Goal: Task Accomplishment & Management: Complete application form

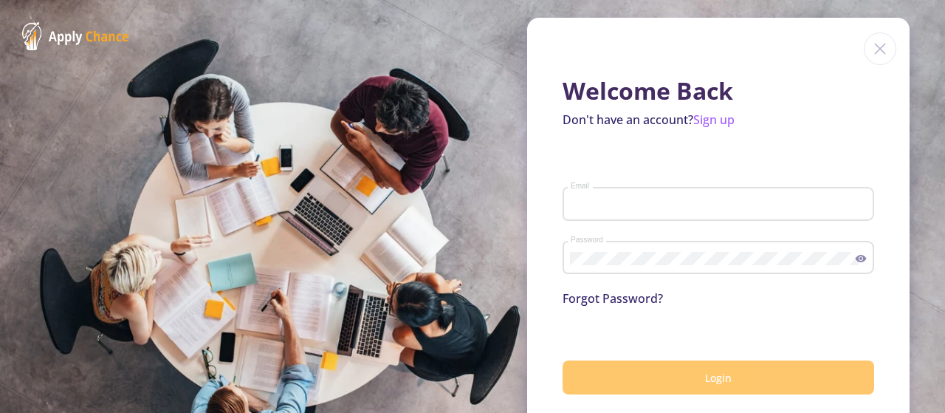
type input "[EMAIL_ADDRESS]"
click at [685, 361] on button "Login" at bounding box center [719, 377] width 312 height 35
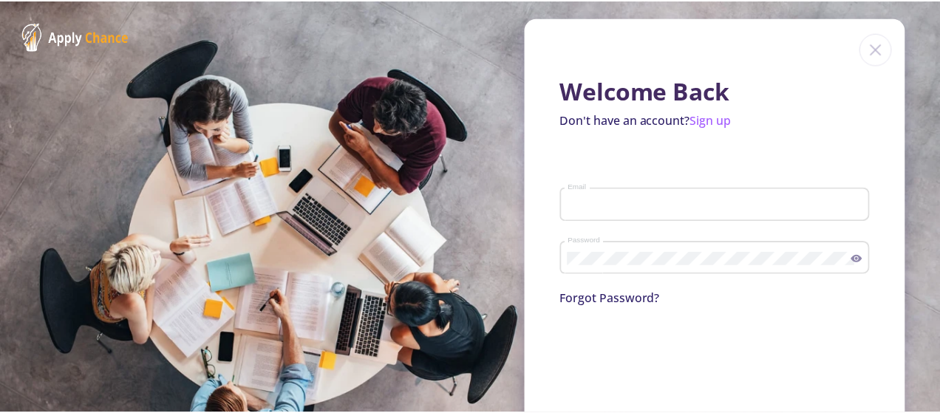
scroll to position [75, 0]
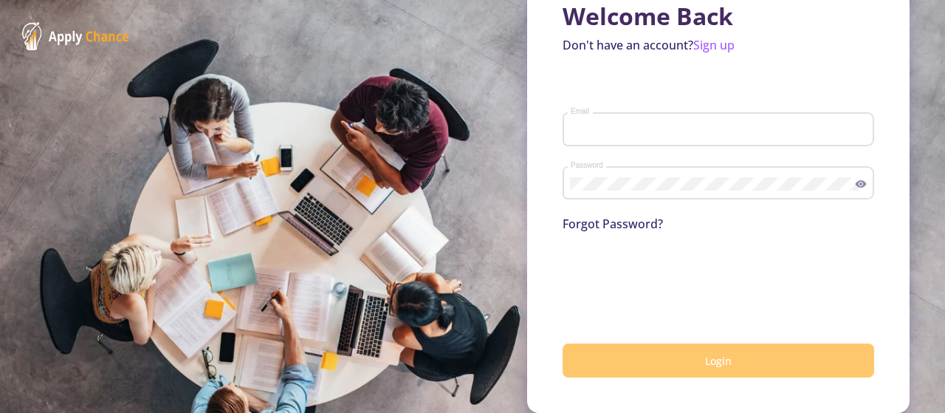
type input "[EMAIL_ADDRESS]"
click at [662, 367] on button "Login" at bounding box center [719, 360] width 312 height 35
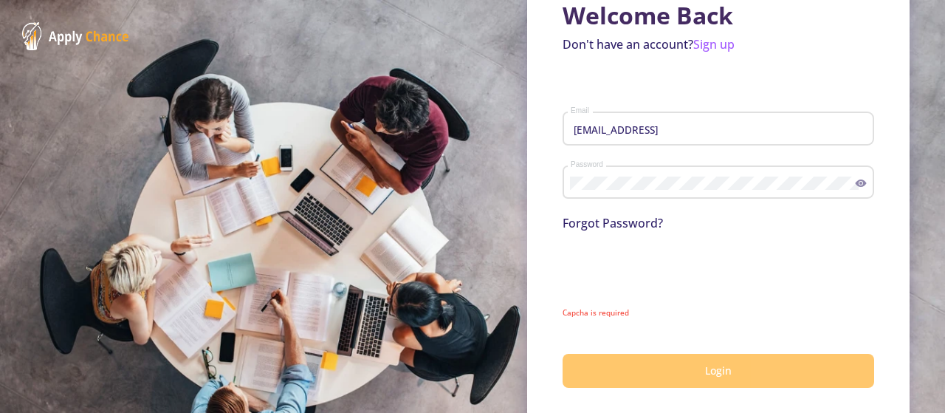
click at [622, 363] on button "Login" at bounding box center [719, 371] width 312 height 35
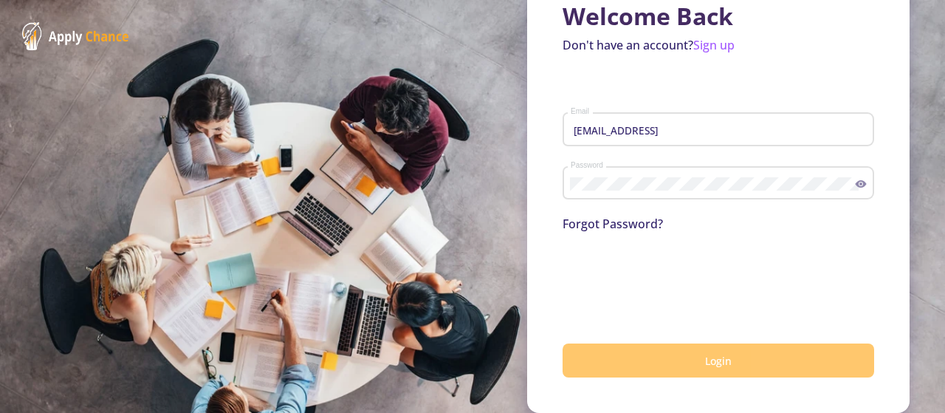
click at [660, 349] on button "Login" at bounding box center [719, 360] width 312 height 35
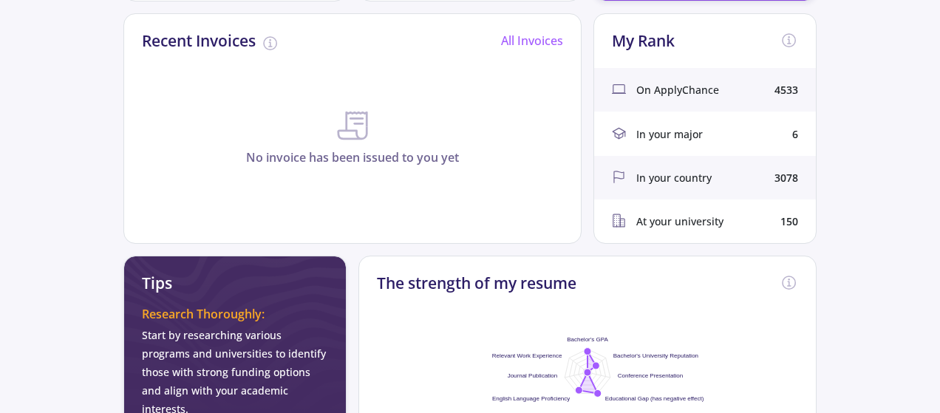
scroll to position [472, 0]
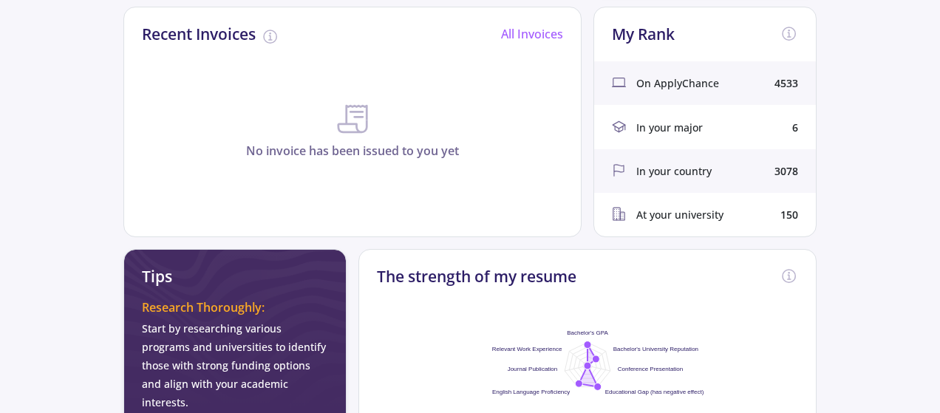
click at [676, 172] on span "In your country" at bounding box center [673, 171] width 75 height 16
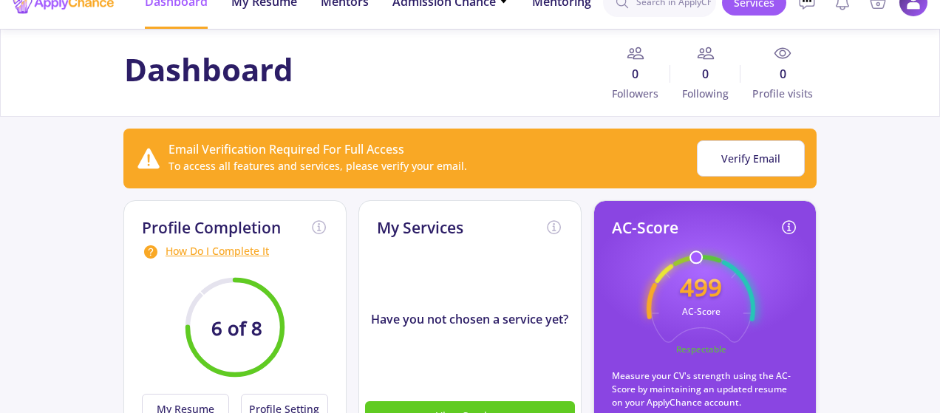
scroll to position [0, 0]
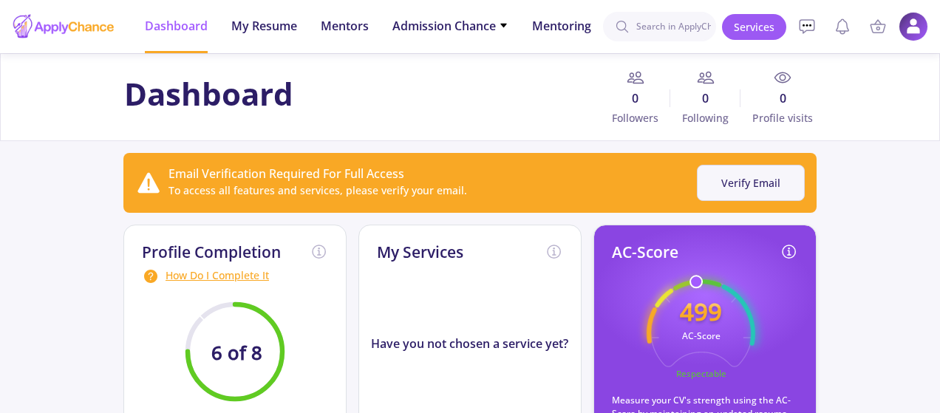
click at [733, 177] on button "Verify Email" at bounding box center [751, 183] width 108 height 36
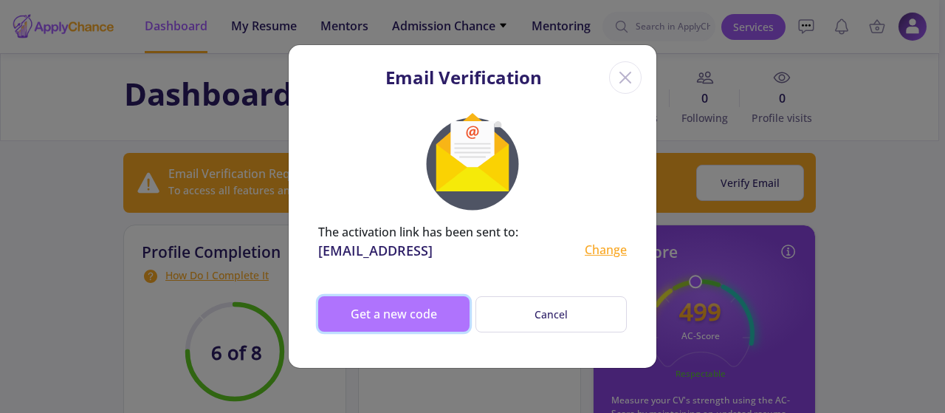
click at [356, 309] on button "Get a new code" at bounding box center [393, 313] width 151 height 35
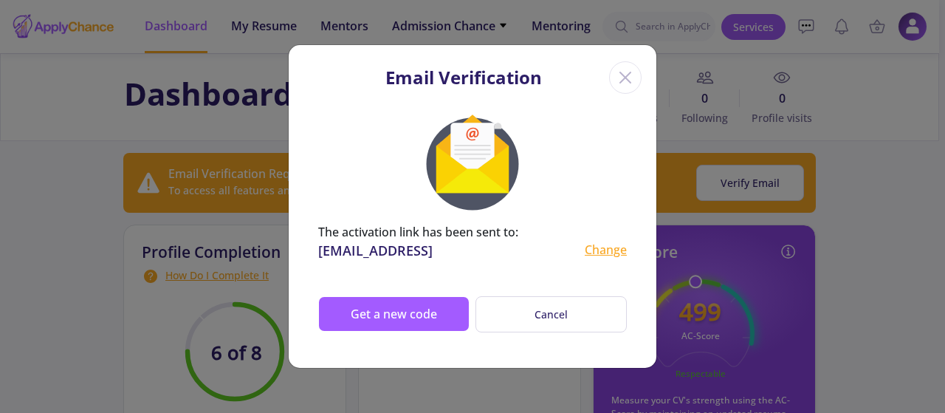
click at [618, 67] on icon "Close" at bounding box center [626, 78] width 24 height 24
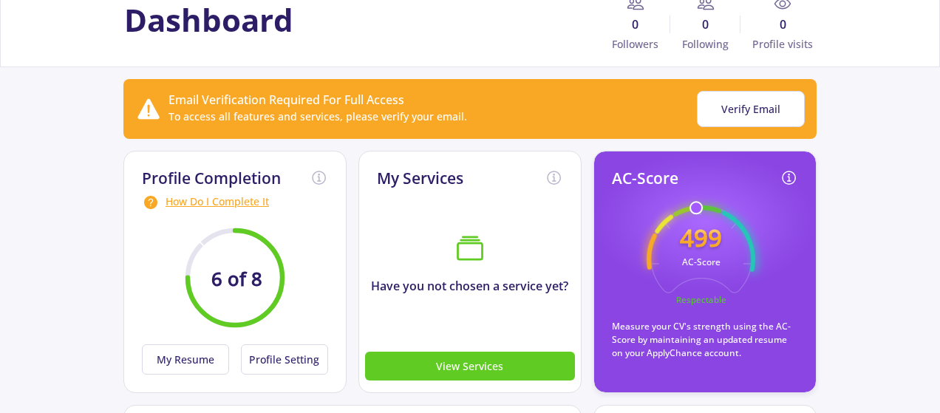
scroll to position [78, 0]
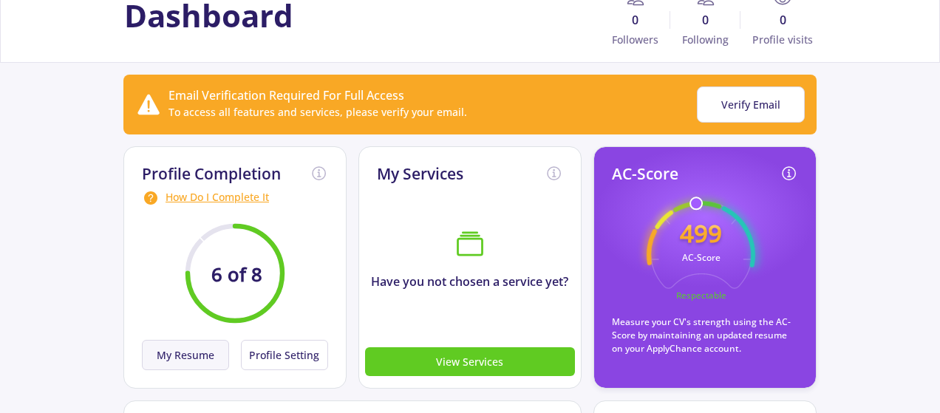
click at [205, 349] on button "My Resume" at bounding box center [185, 355] width 87 height 30
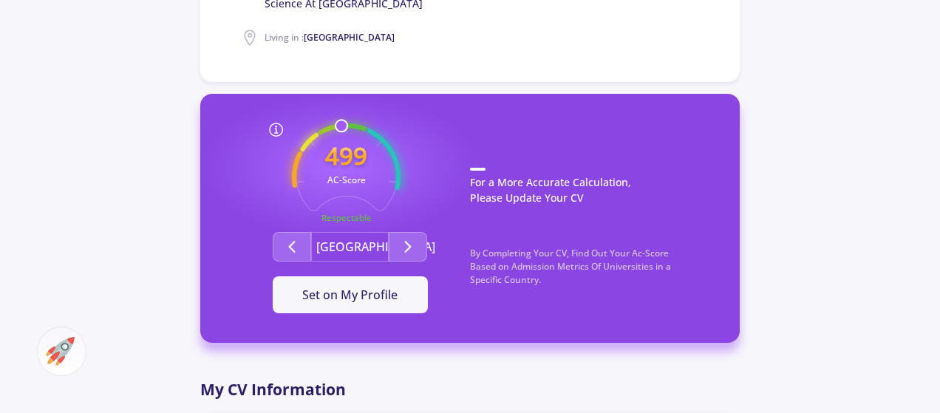
scroll to position [462, 0]
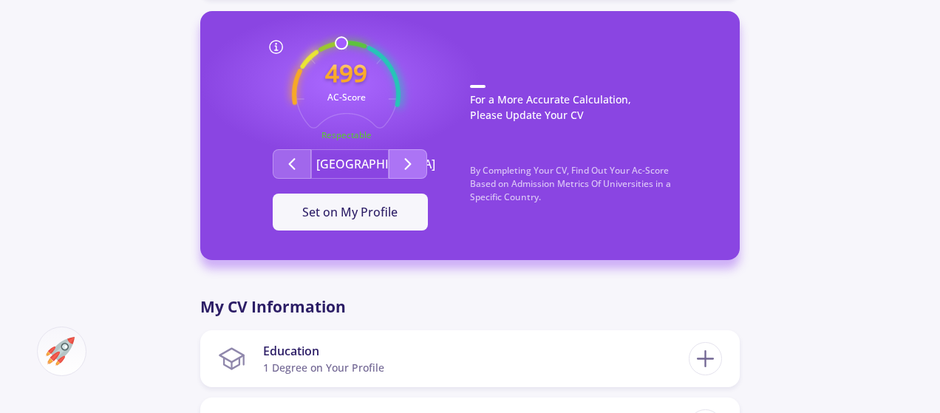
click at [409, 171] on icon "Second group" at bounding box center [408, 164] width 18 height 18
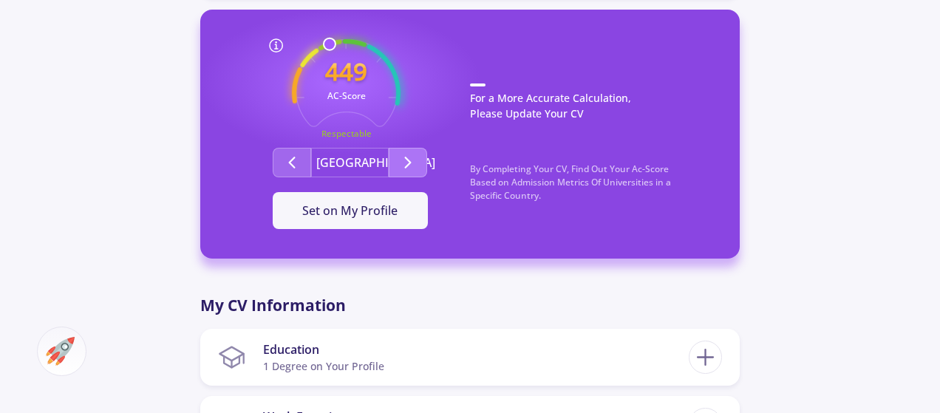
click at [409, 171] on icon "Second group" at bounding box center [408, 163] width 18 height 18
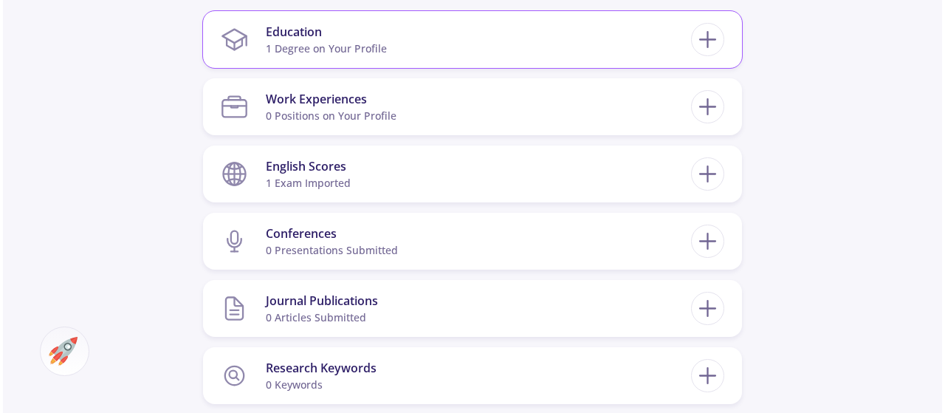
scroll to position [783, 0]
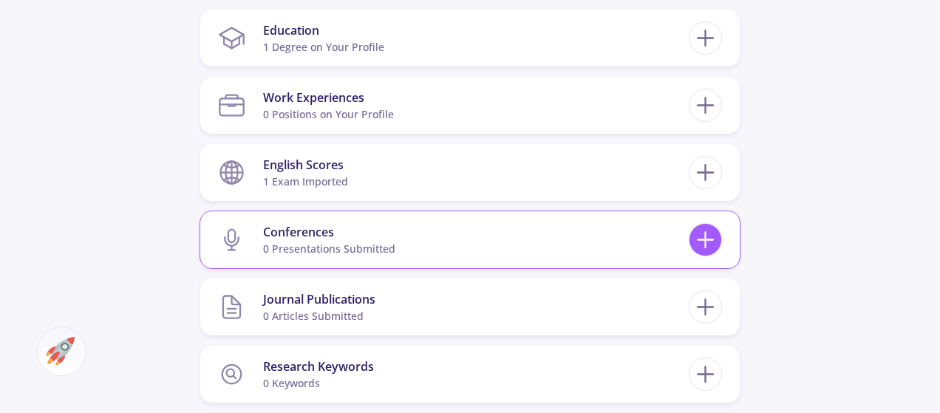
click at [711, 231] on icon at bounding box center [704, 239] width 27 height 27
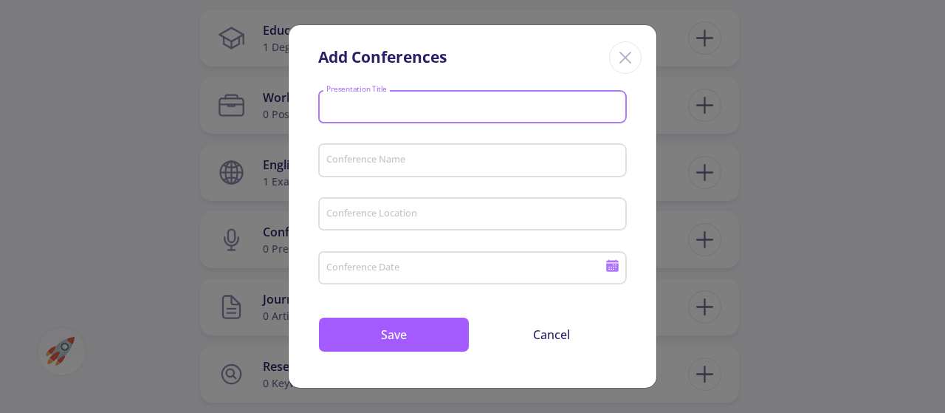
click at [473, 101] on input "Presentation Title" at bounding box center [475, 107] width 298 height 13
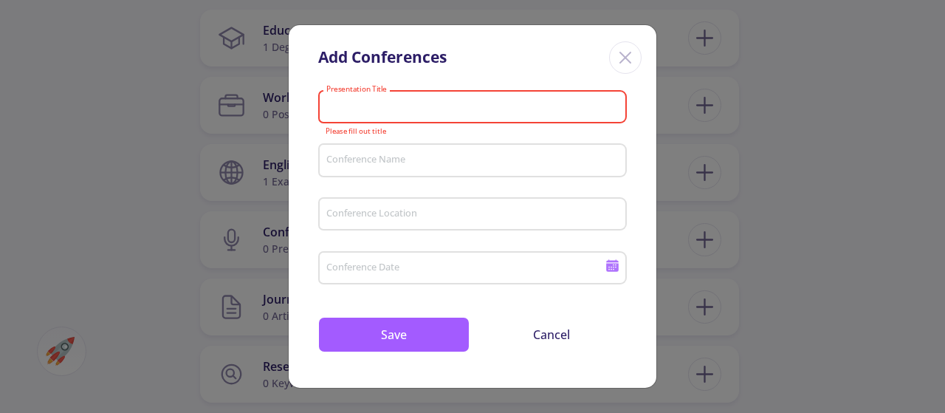
paste input "The Effect of Feeding Camelina Seed on Daily Weight Gain, Hot Carcass Quantitat…"
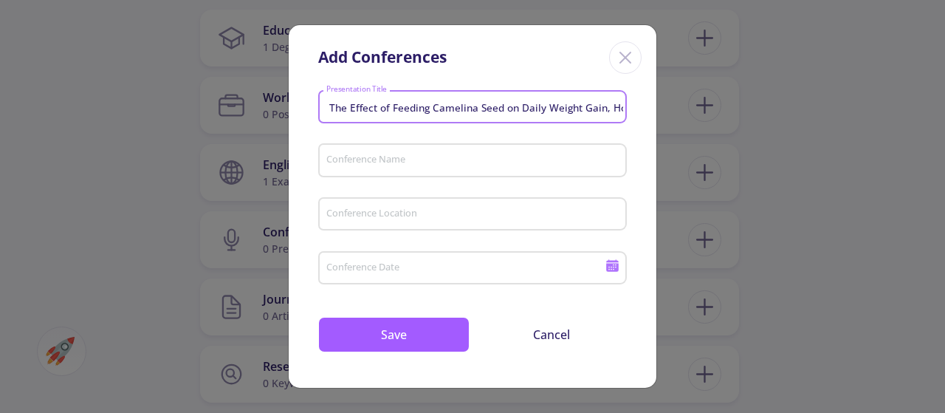
scroll to position [0, 341]
type input "The Effect of Feeding Camelina Seed on Daily Weight Gain, Hot Carcass Quantitat…"
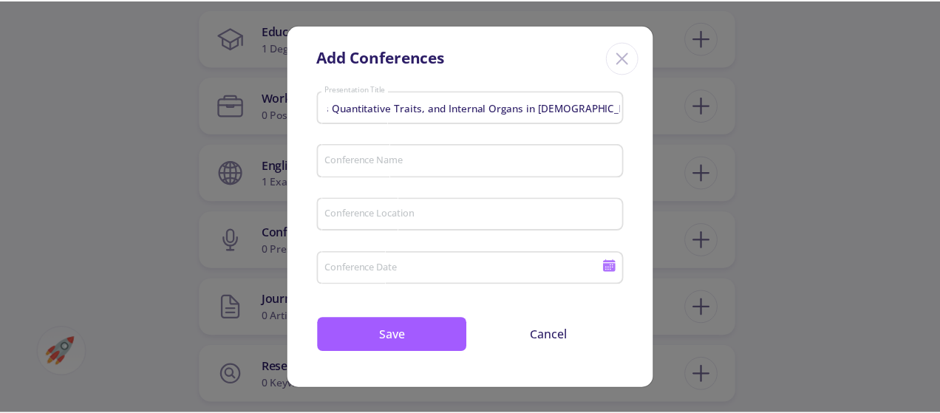
scroll to position [0, 0]
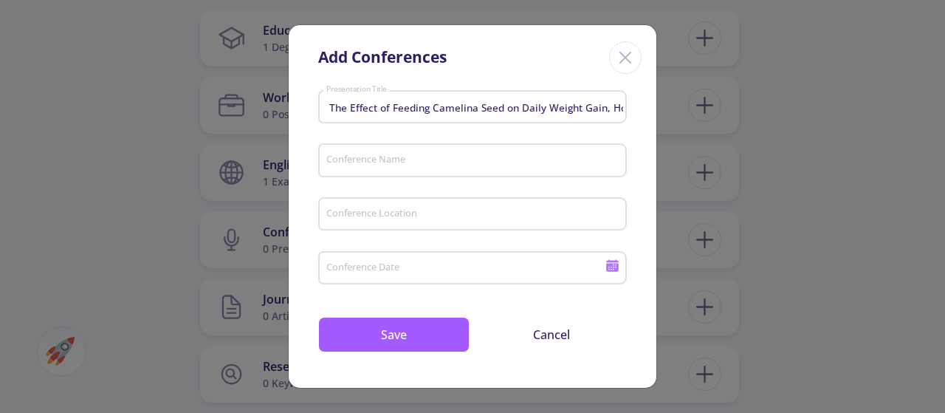
click at [499, 148] on div "Conference Name" at bounding box center [473, 157] width 295 height 38
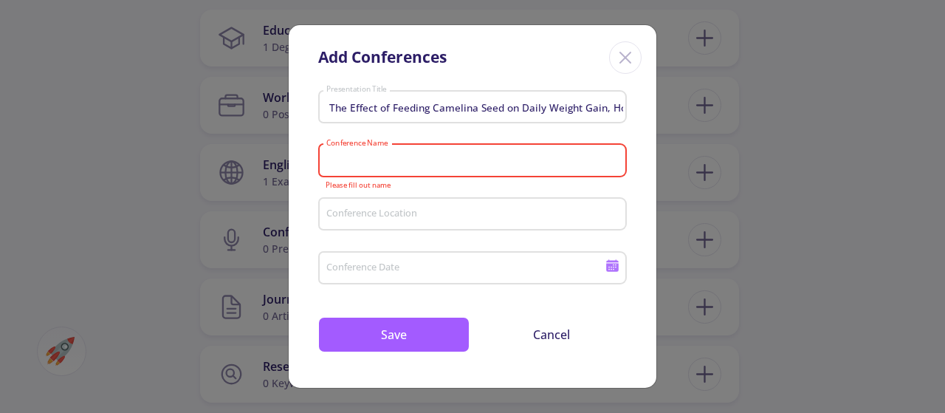
paste input "The 11ᵗʰ National and 3ʳᵈ Inte"
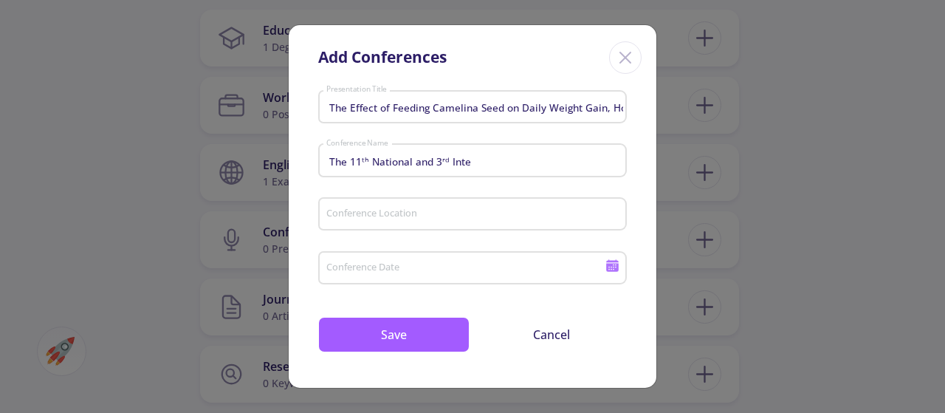
click at [513, 170] on div "The 11ᵗʰ National and 3ʳᵈ Inte Conference Name" at bounding box center [473, 157] width 295 height 38
click at [507, 150] on div "The 11ᵗʰ National and 3ʳᵈ Inte Conference Name" at bounding box center [473, 157] width 295 height 38
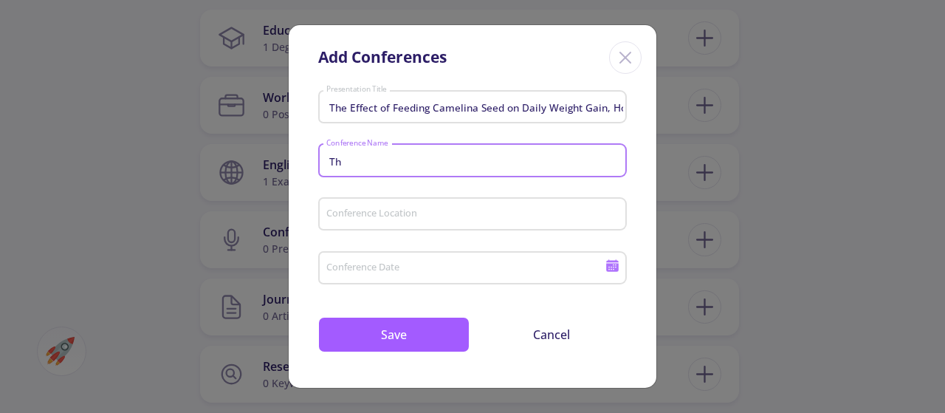
type input "T"
type input "ش"
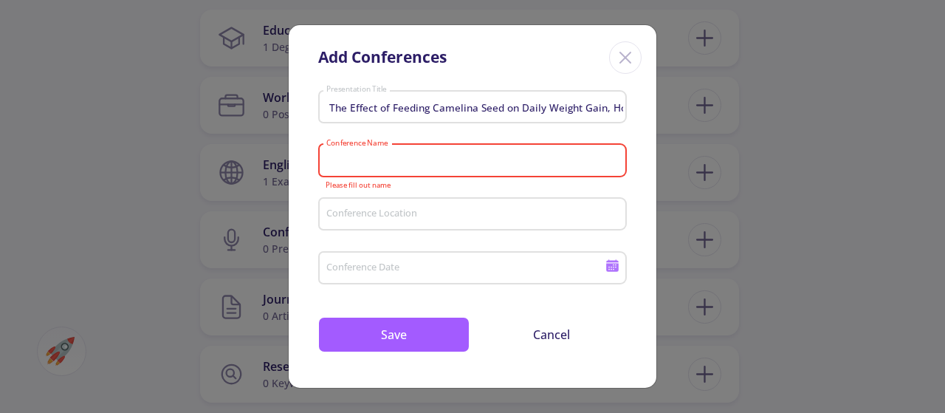
paste input "Animal Sciences Congress of Ir"
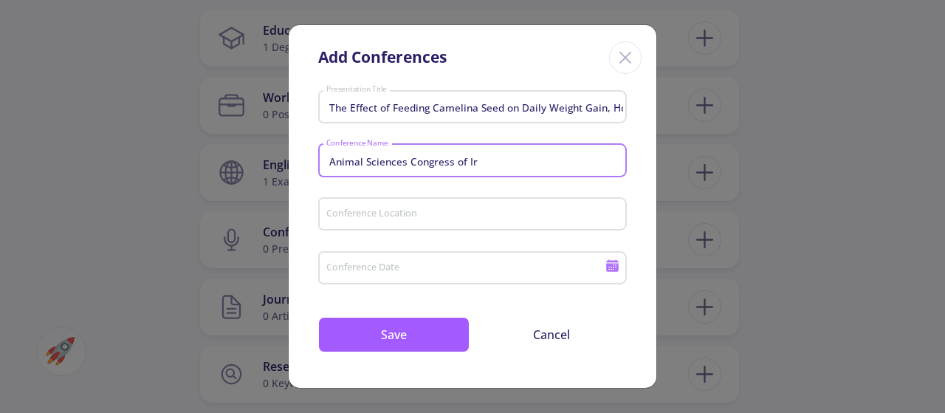
click at [488, 157] on input "Animal Sciences Congress of Ir" at bounding box center [475, 160] width 298 height 13
click at [498, 157] on input "Animal Sciences Congress-[GEOGRAPHIC_DATA]" at bounding box center [475, 160] width 298 height 13
type input "Animal Sciences Congress"
click at [452, 220] on input "Conference Location" at bounding box center [475, 214] width 298 height 13
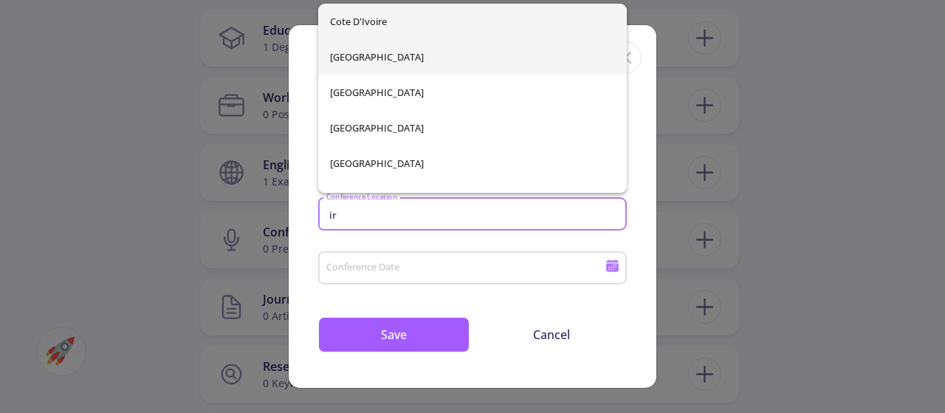
type input "ir"
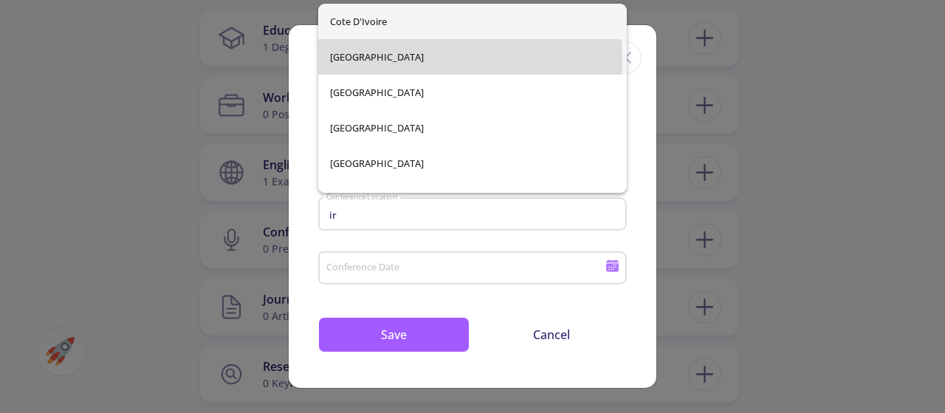
click at [376, 61] on div "Cote d'Ivoire [GEOGRAPHIC_DATA] [GEOGRAPHIC_DATA] [GEOGRAPHIC_DATA] [GEOGRAPHIC…" at bounding box center [472, 98] width 309 height 189
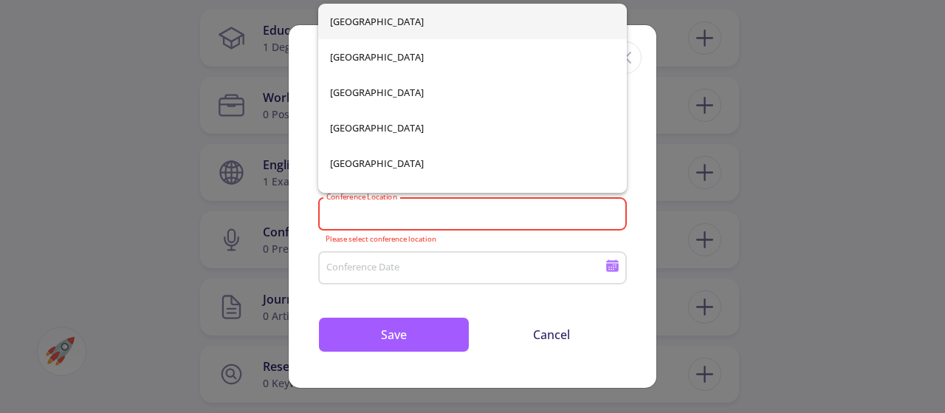
click at [368, 209] on input "Conference Location" at bounding box center [475, 214] width 298 height 13
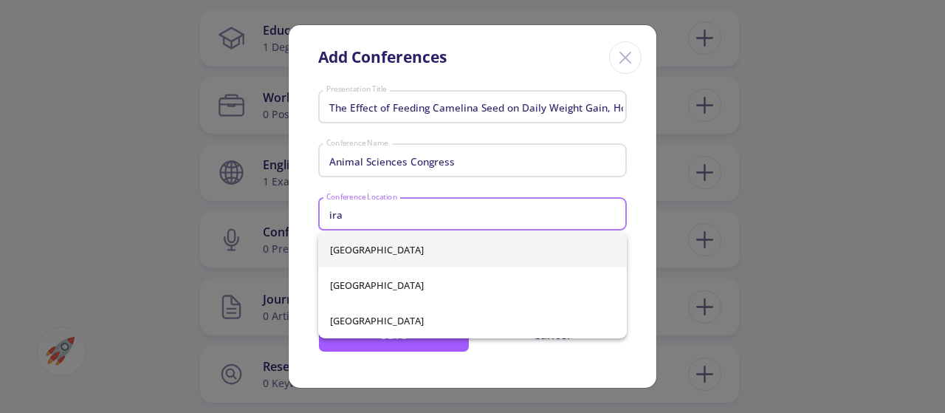
type input "ira"
click at [366, 251] on div "[GEOGRAPHIC_DATA] [GEOGRAPHIC_DATA] [GEOGRAPHIC_DATA]" at bounding box center [472, 285] width 309 height 106
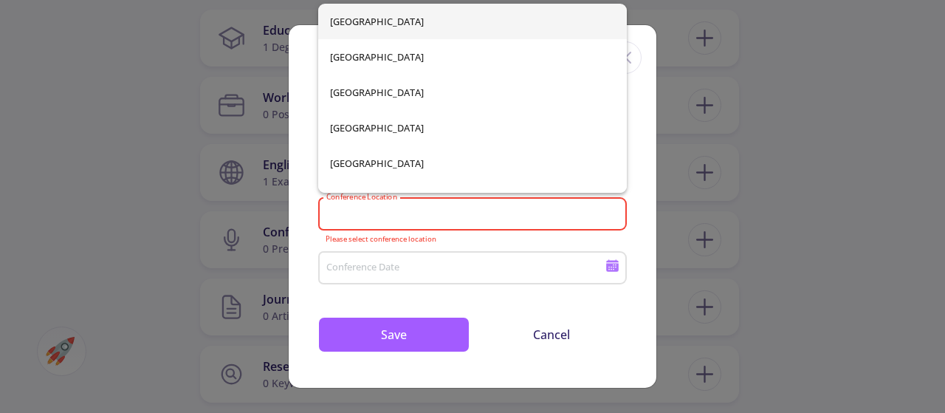
click at [375, 215] on input "Conference Location" at bounding box center [475, 214] width 298 height 13
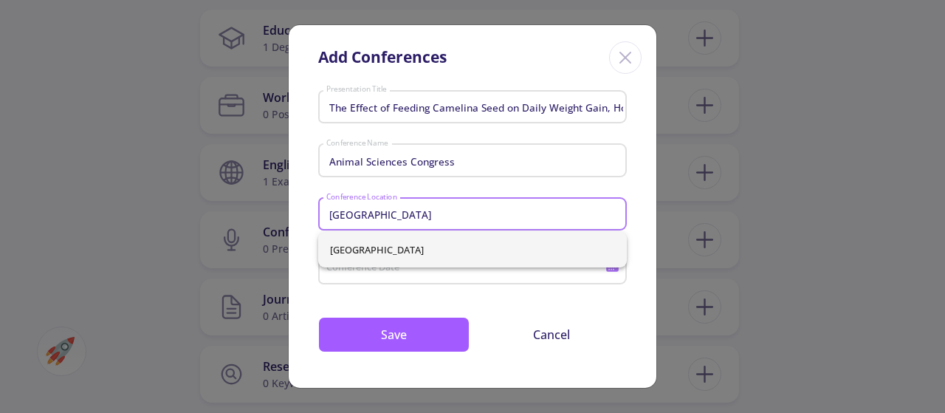
type input "[GEOGRAPHIC_DATA]"
click at [334, 252] on div "[GEOGRAPHIC_DATA]" at bounding box center [472, 249] width 309 height 35
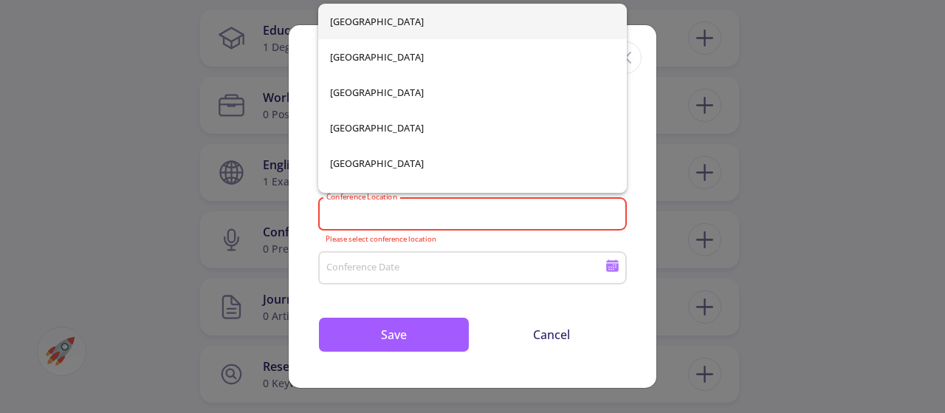
click at [356, 208] on div "Conference Location" at bounding box center [473, 211] width 295 height 38
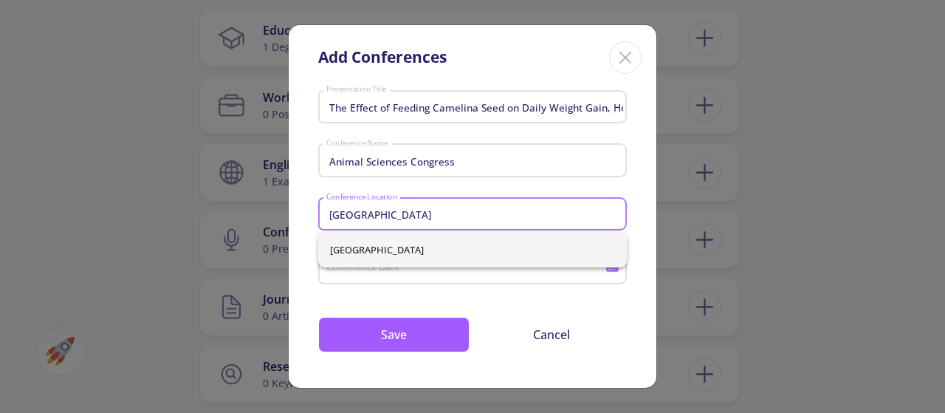
type input "[GEOGRAPHIC_DATA]"
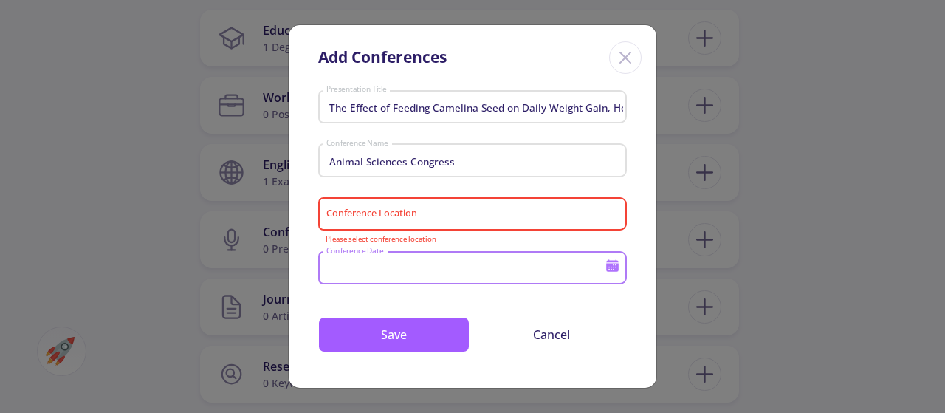
click at [434, 213] on input "Conference Location" at bounding box center [475, 214] width 298 height 13
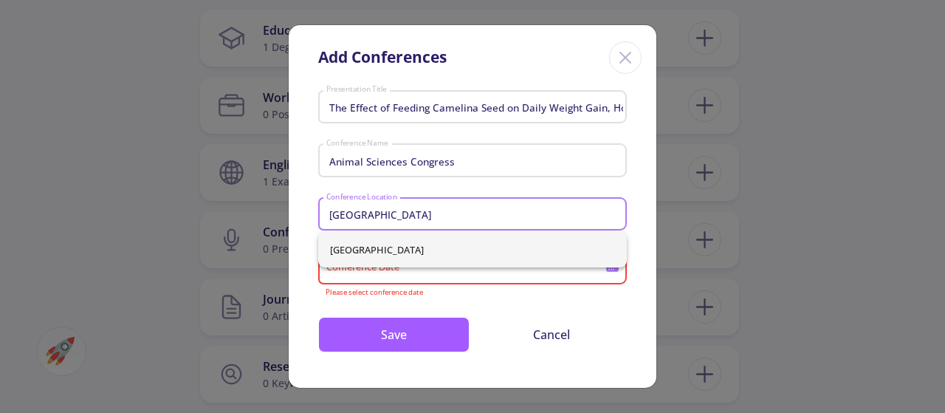
type input "[GEOGRAPHIC_DATA]"
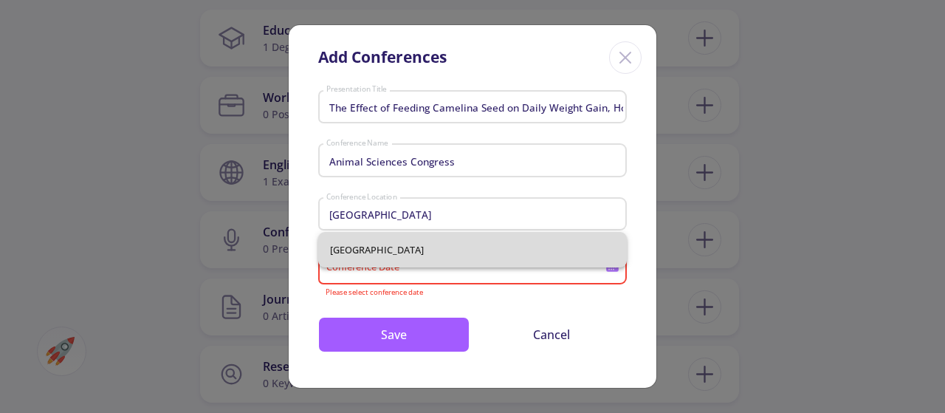
click at [338, 253] on div "[GEOGRAPHIC_DATA]" at bounding box center [472, 249] width 309 height 35
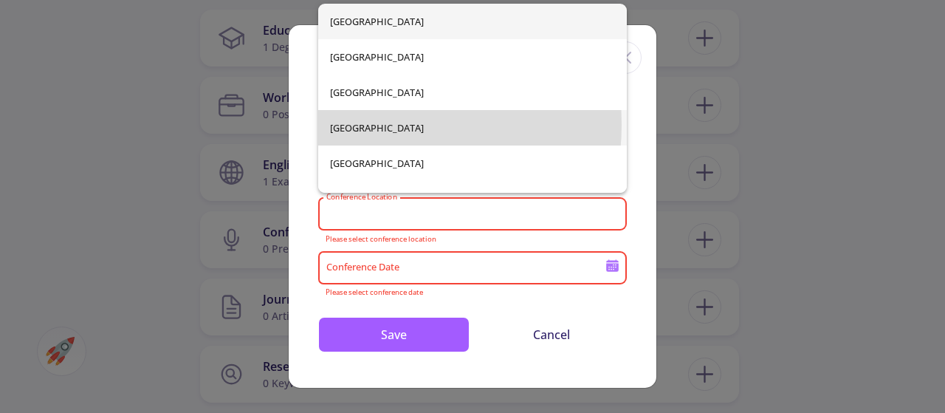
click at [359, 125] on span "[GEOGRAPHIC_DATA]" at bounding box center [473, 127] width 286 height 35
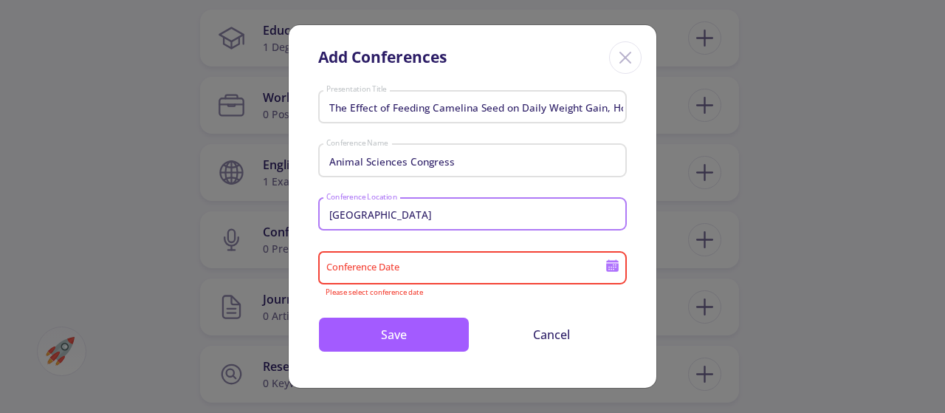
click at [387, 213] on input "[GEOGRAPHIC_DATA]" at bounding box center [475, 214] width 298 height 13
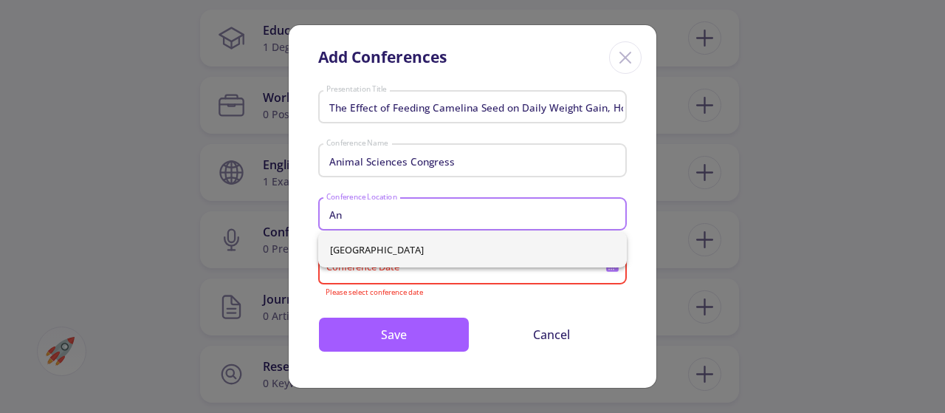
type input "A"
type input "[GEOGRAPHIC_DATA]"
click at [343, 252] on span "[GEOGRAPHIC_DATA]" at bounding box center [473, 249] width 286 height 35
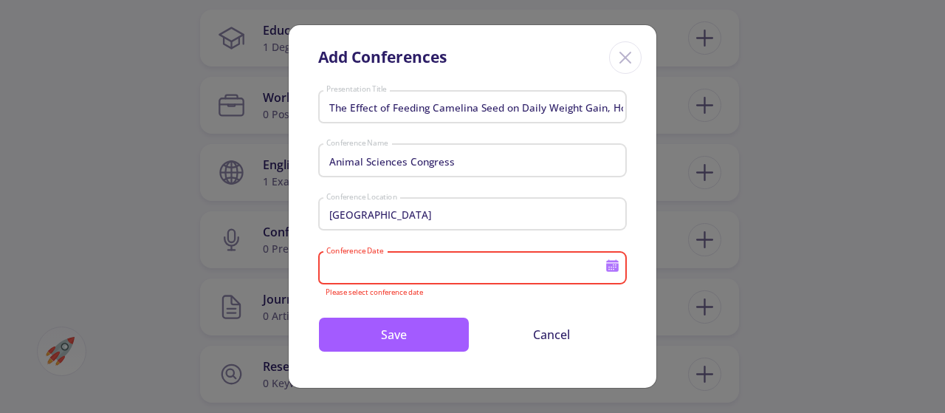
click at [385, 273] on input "Conference Date" at bounding box center [468, 268] width 284 height 13
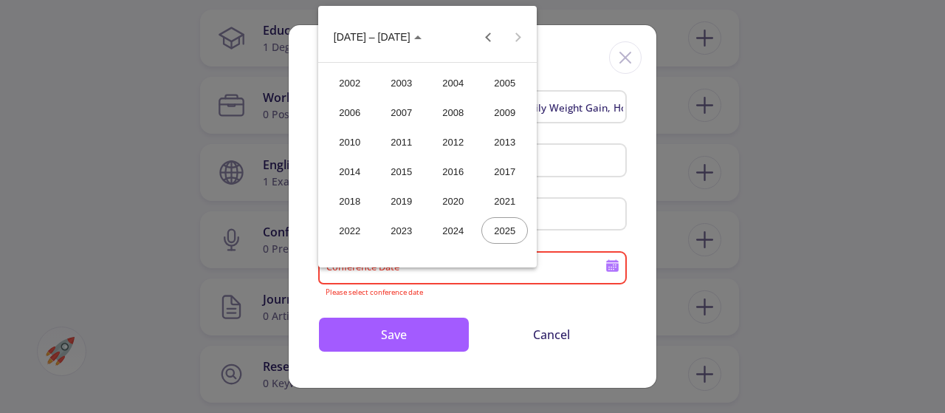
click at [510, 227] on div "2025" at bounding box center [505, 230] width 47 height 27
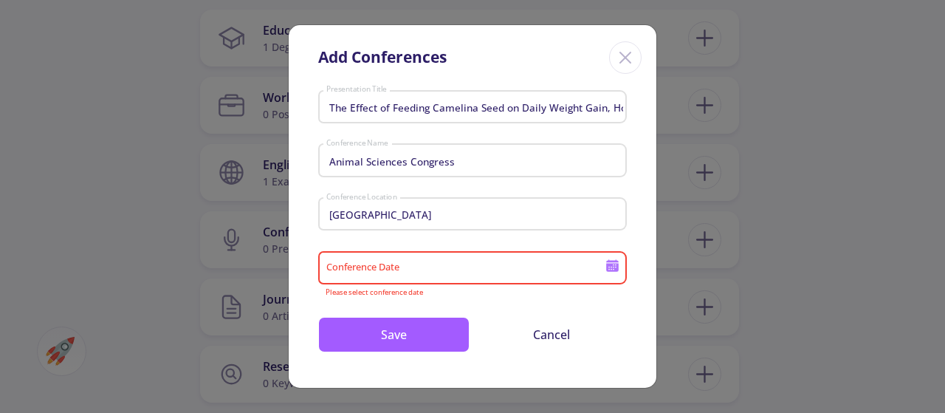
type input "2025"
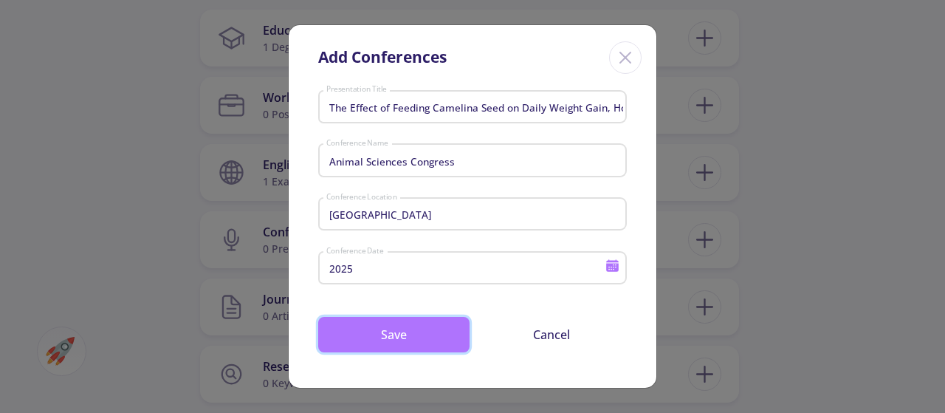
click at [427, 326] on button "Save" at bounding box center [393, 334] width 151 height 35
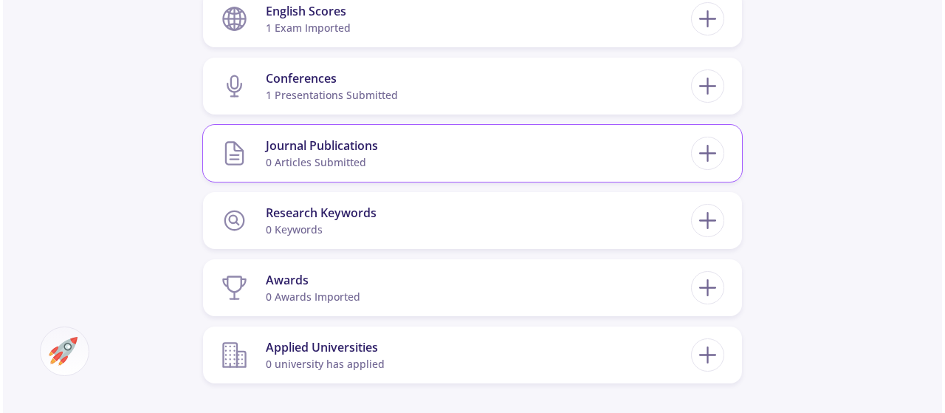
scroll to position [938, 0]
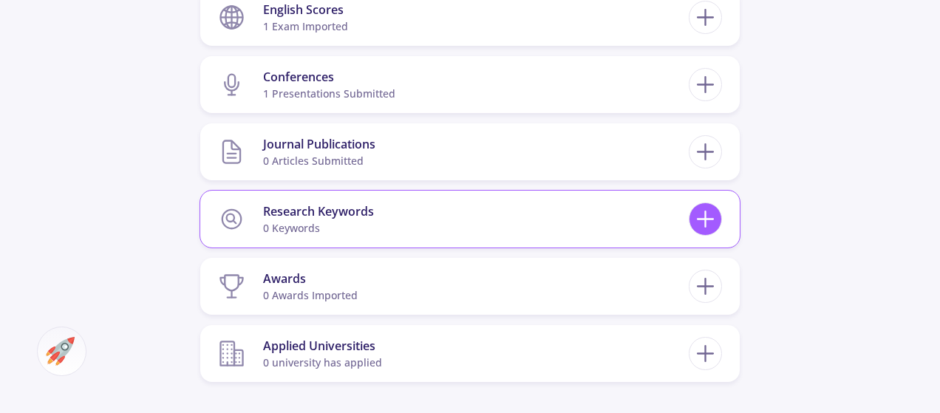
click at [703, 225] on icon at bounding box center [704, 218] width 27 height 27
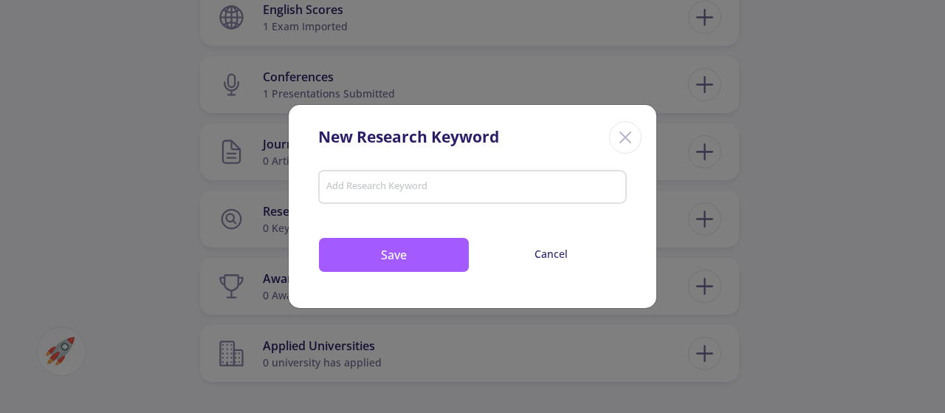
click at [432, 181] on div at bounding box center [473, 188] width 301 height 19
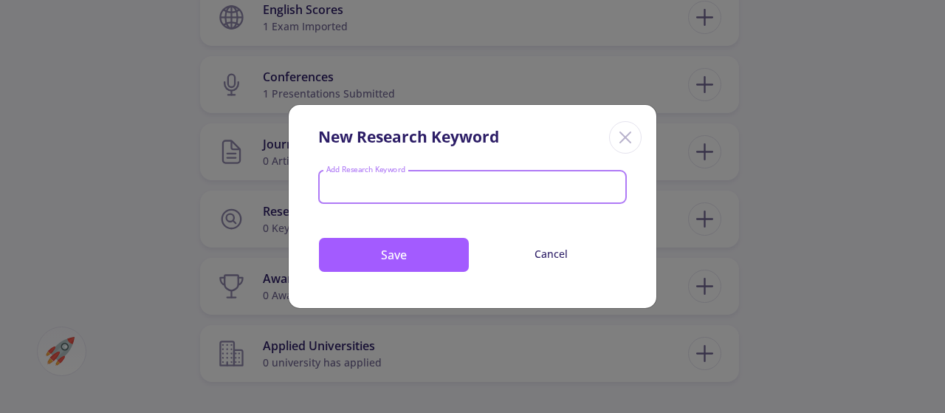
paste input "[DEMOGRAPHIC_DATA] Baluchi lamb, Camelina sativa, Carcass quality, Daily weight…"
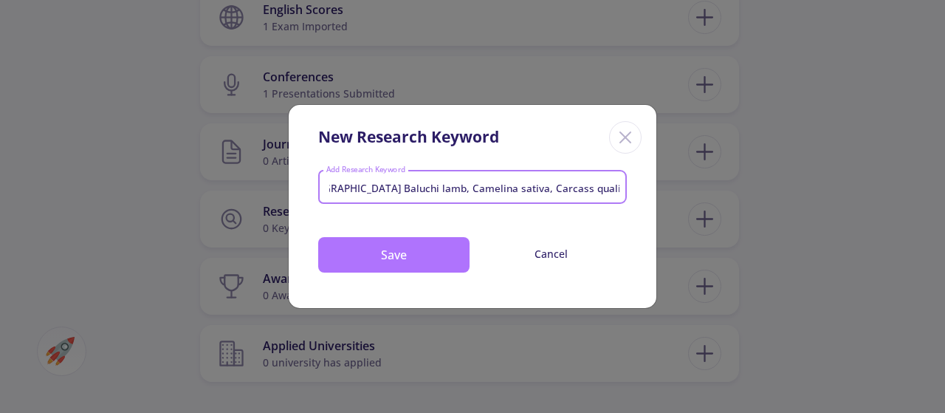
type input "[DEMOGRAPHIC_DATA] Baluchi lamb, Camelina sativa, Carcass quality, Daily weight…"
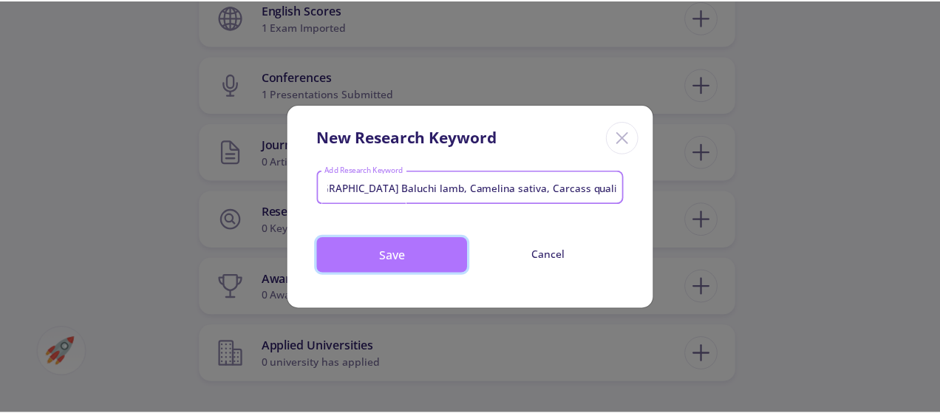
scroll to position [0, 0]
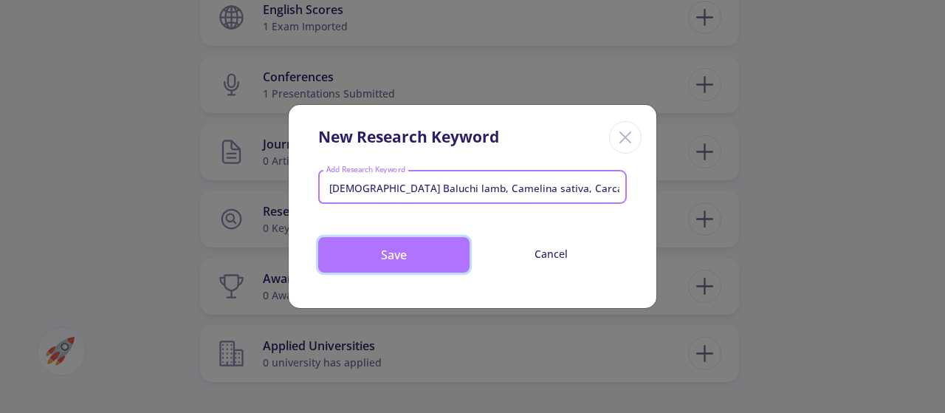
click at [424, 259] on button "Save" at bounding box center [393, 254] width 151 height 35
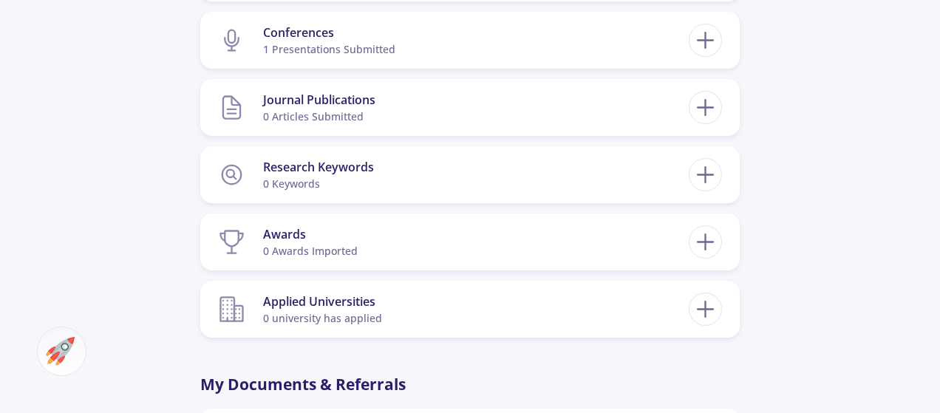
scroll to position [987, 0]
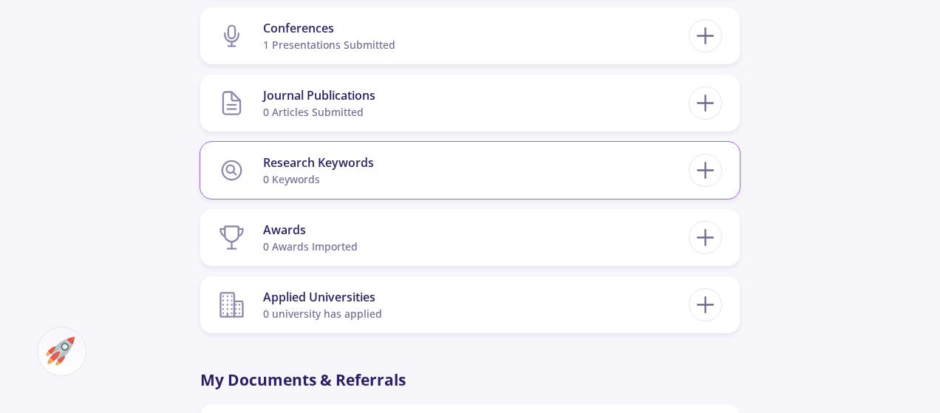
click at [592, 153] on section "Research Keywords 0 keywords" at bounding box center [453, 170] width 471 height 45
click at [707, 178] on icon at bounding box center [704, 170] width 27 height 27
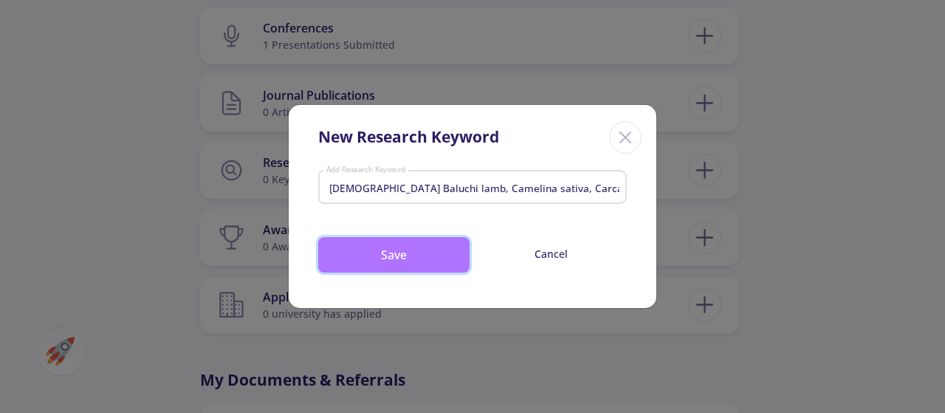
click at [437, 251] on button "Save" at bounding box center [393, 254] width 151 height 35
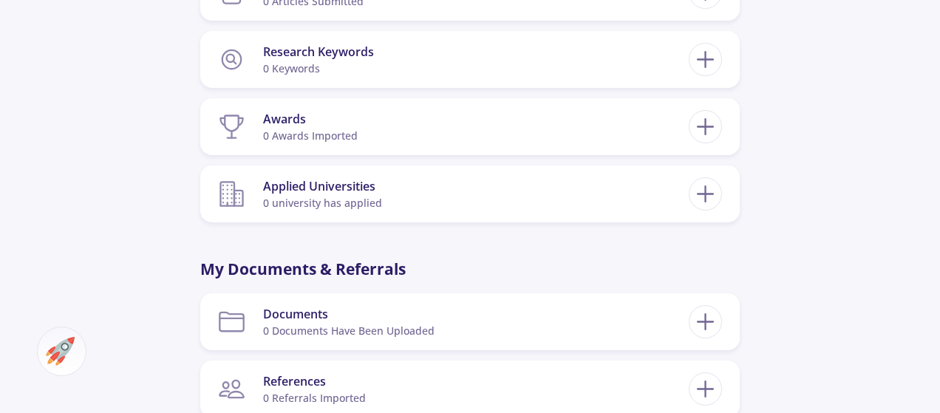
scroll to position [1099, 0]
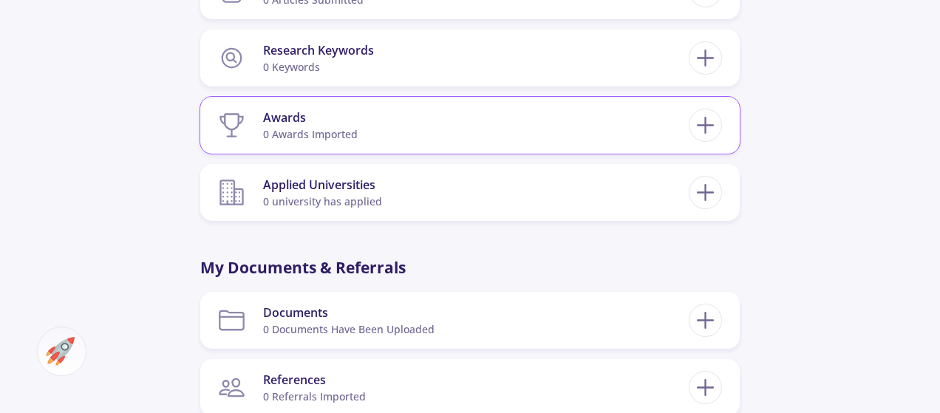
click at [465, 129] on section "Awards 0 awards imported" at bounding box center [453, 125] width 471 height 45
click at [708, 129] on icon at bounding box center [704, 125] width 27 height 27
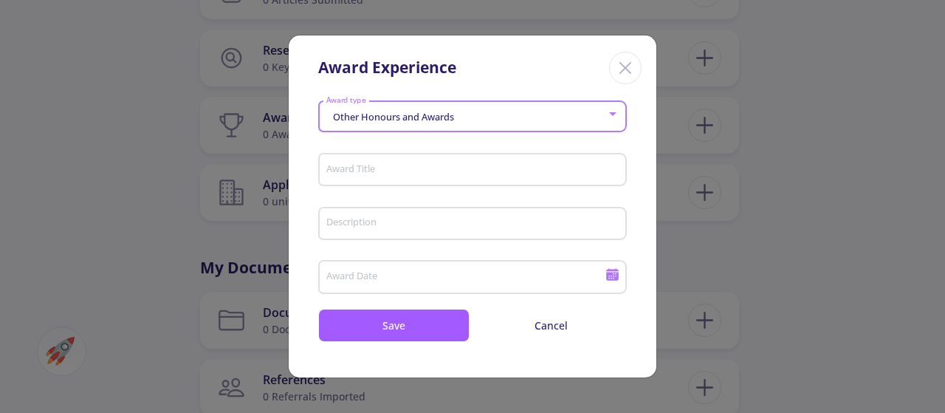
click at [619, 116] on div at bounding box center [612, 115] width 13 height 12
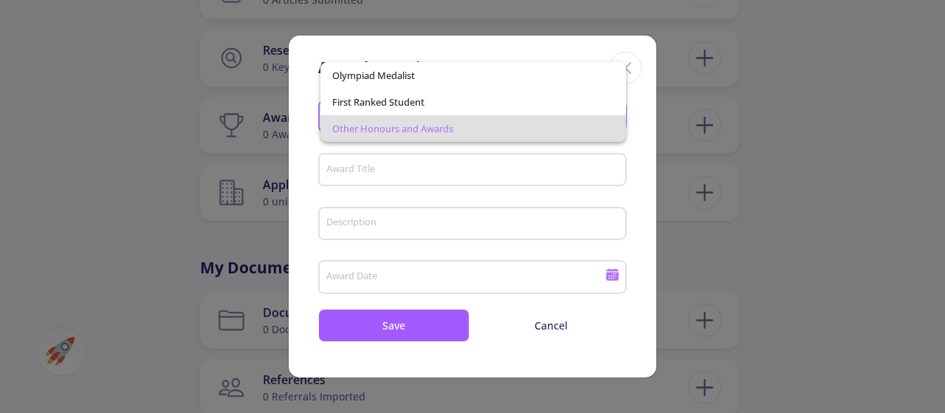
click at [547, 163] on div at bounding box center [472, 206] width 945 height 413
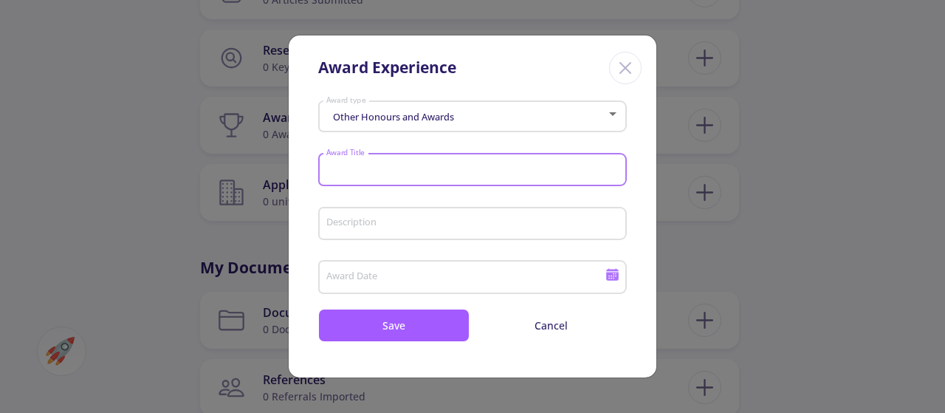
click at [519, 170] on input "Award Title" at bounding box center [475, 170] width 298 height 13
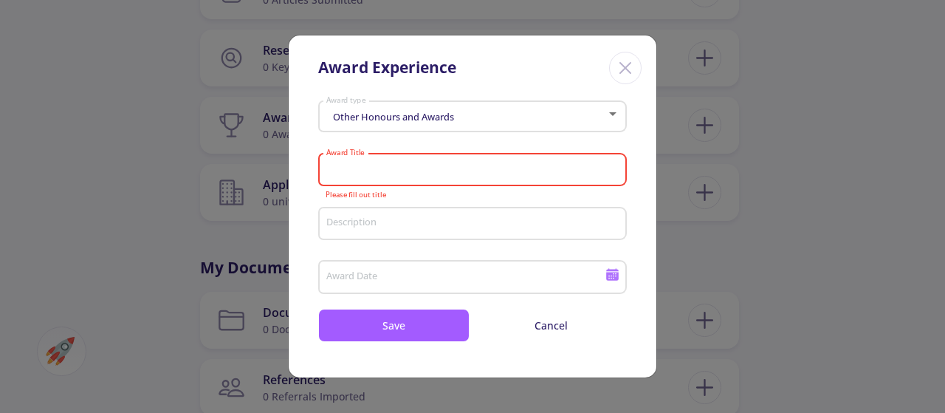
paste input "Top speaker in"
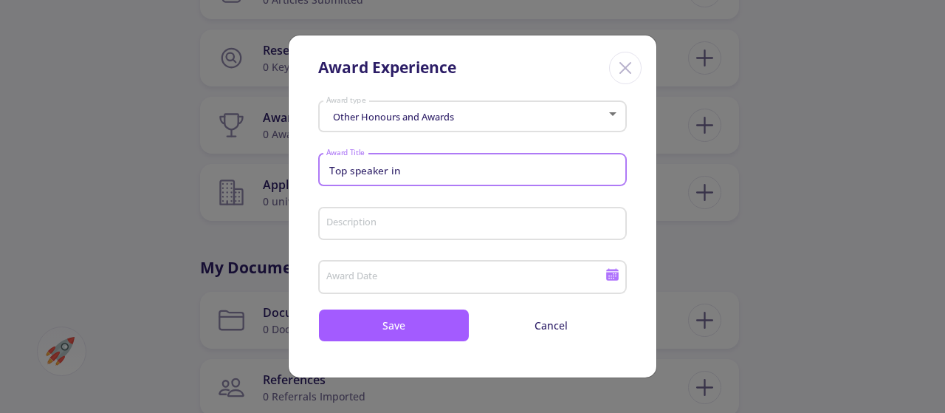
click at [408, 172] on input "Top speaker in" at bounding box center [475, 170] width 298 height 13
type input "Top speaker"
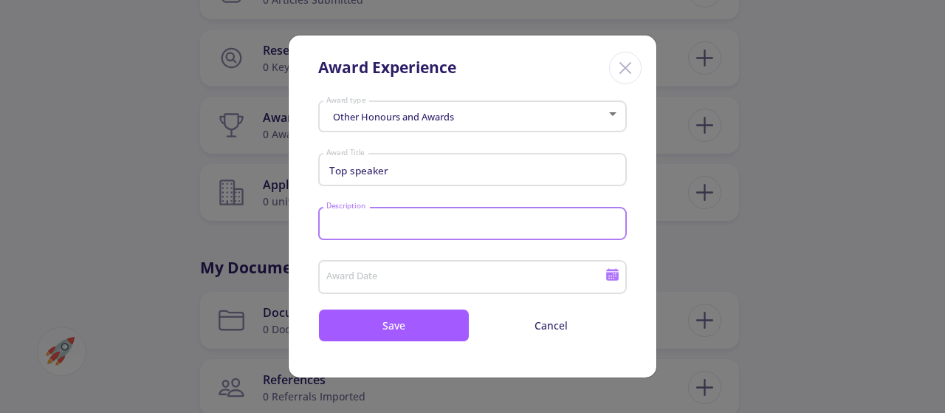
click at [396, 218] on input "Description" at bounding box center [475, 224] width 298 height 13
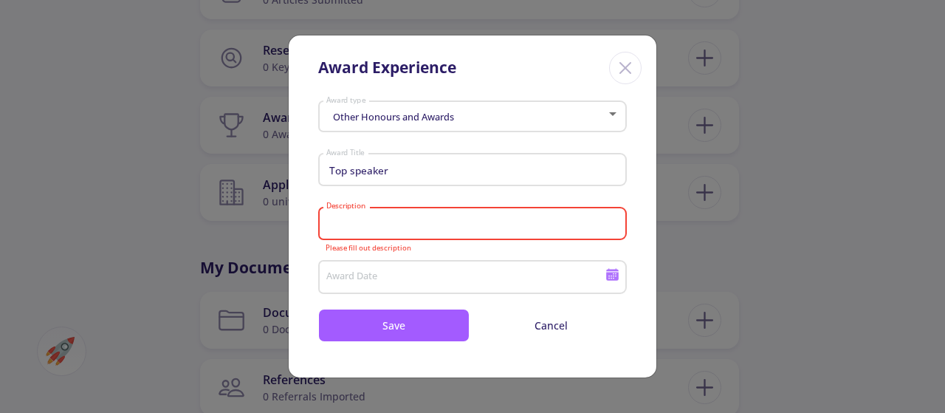
paste input "Top speaker in"
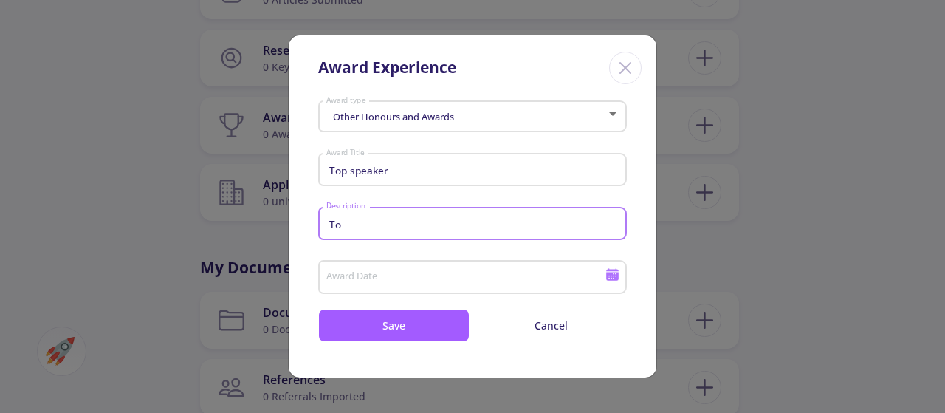
type input "T"
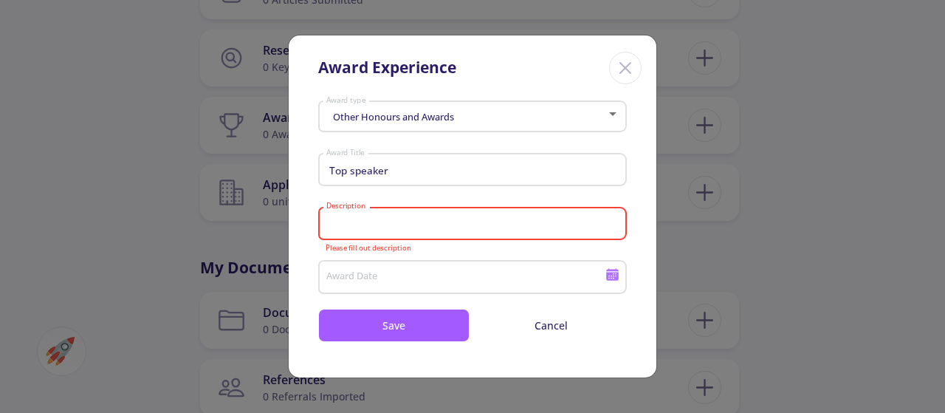
click at [495, 229] on input "Description" at bounding box center [475, 224] width 298 height 13
click at [528, 284] on input "Award Date" at bounding box center [468, 277] width 284 height 13
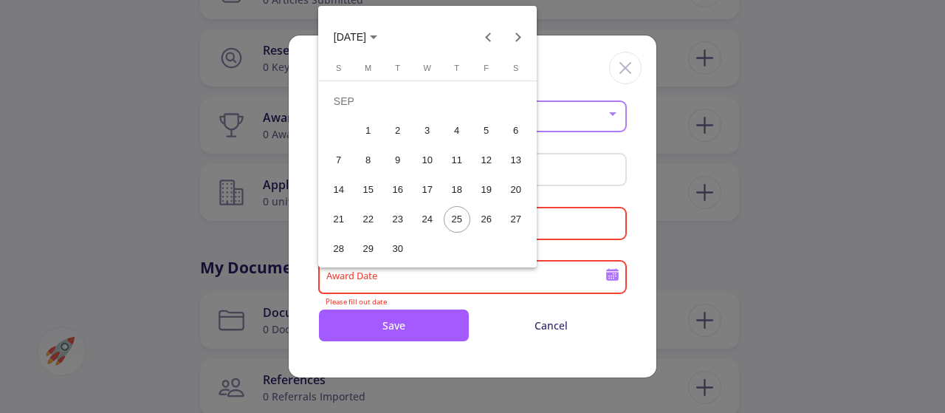
click at [459, 184] on div "18" at bounding box center [457, 190] width 27 height 27
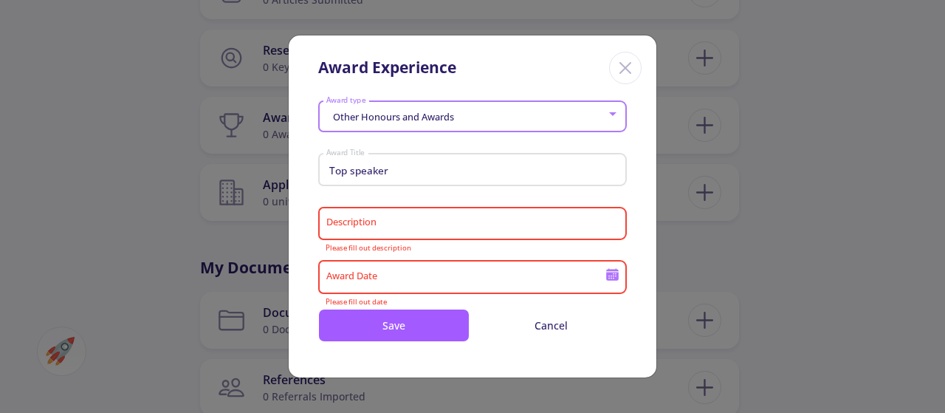
type input "[DATE]"
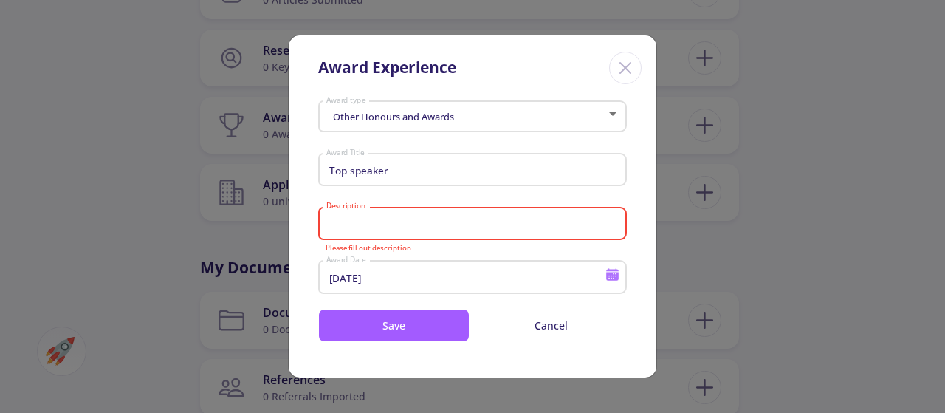
click at [434, 227] on input "Description" at bounding box center [475, 224] width 298 height 13
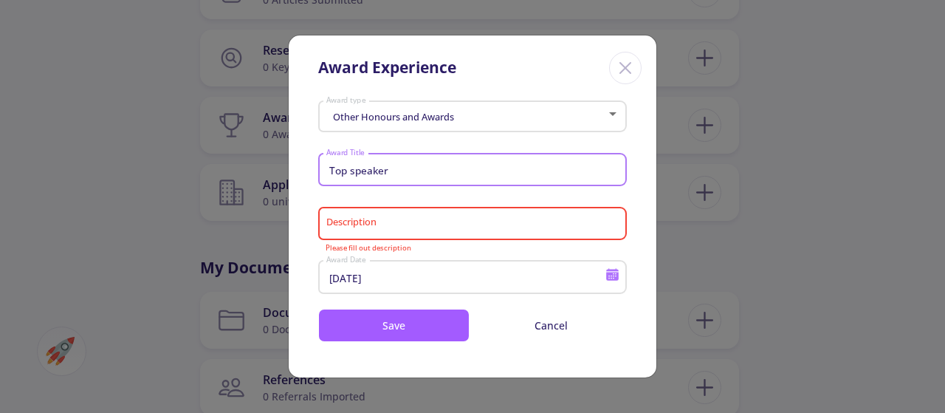
click at [472, 169] on input "Top speaker" at bounding box center [475, 170] width 298 height 13
click at [417, 174] on input "Top speaker" at bounding box center [475, 170] width 298 height 13
type input "T"
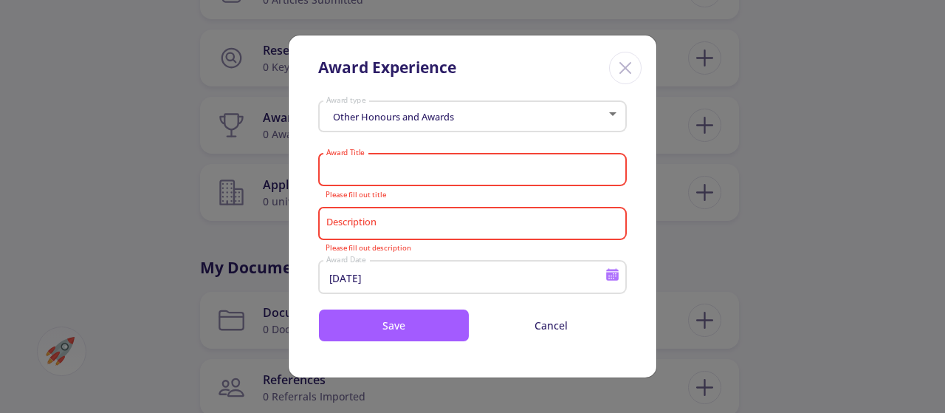
paste input "Superior presen"
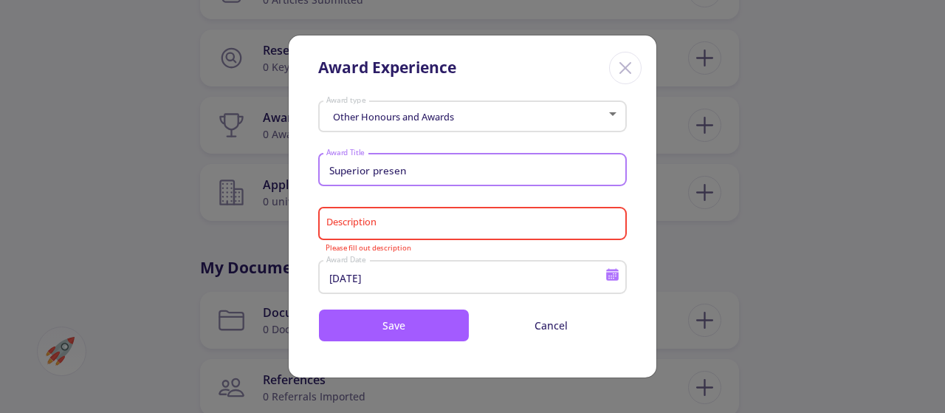
click at [424, 166] on input "Superior presen" at bounding box center [475, 170] width 298 height 13
click at [368, 175] on input "Superior presen" at bounding box center [475, 170] width 298 height 13
click at [451, 171] on input "top presentaito" at bounding box center [475, 170] width 298 height 13
paste input "presentation"
click at [346, 166] on input "toppresentation" at bounding box center [475, 170] width 298 height 13
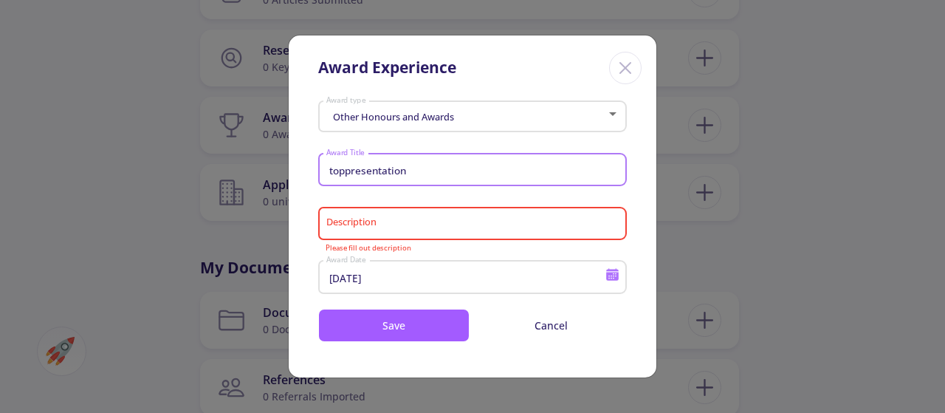
click at [346, 166] on input "toppresentation" at bounding box center [475, 170] width 298 height 13
click at [409, 173] on input "toppresentation" at bounding box center [475, 170] width 298 height 13
type input "t"
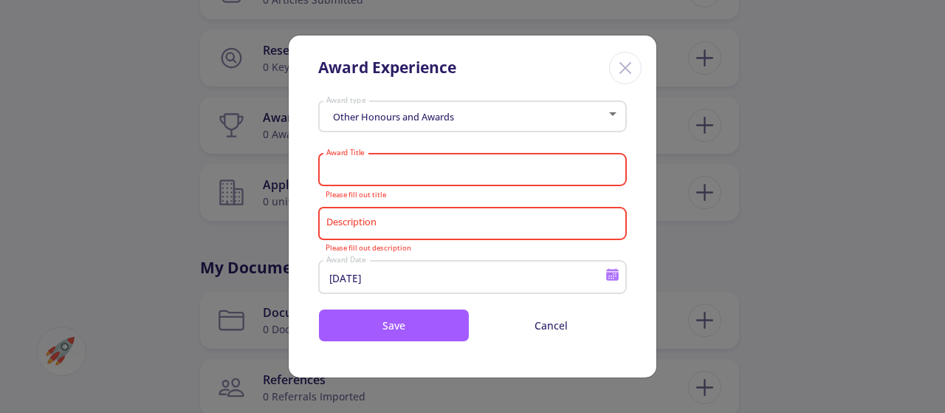
paste input "Superior"
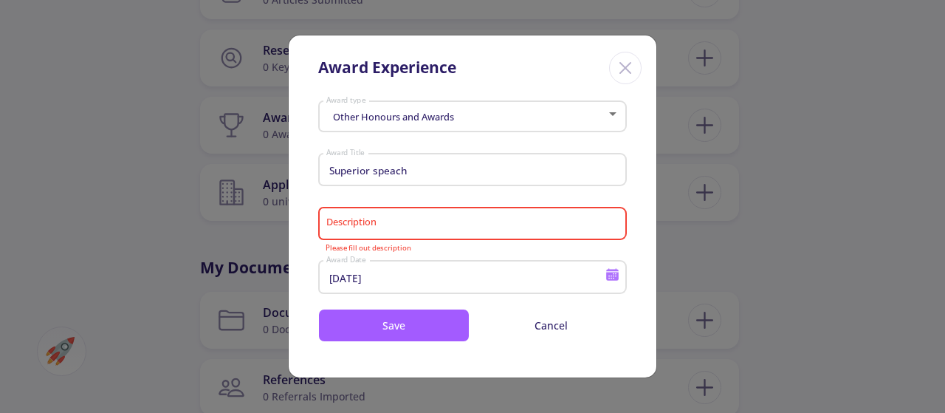
click at [352, 236] on div "Description" at bounding box center [473, 221] width 295 height 38
click at [428, 162] on div "Superior speach Award Title" at bounding box center [473, 167] width 295 height 38
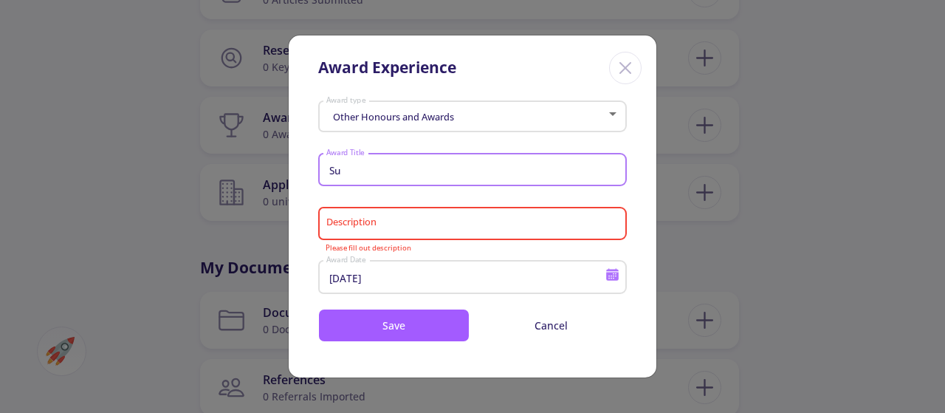
type input "S"
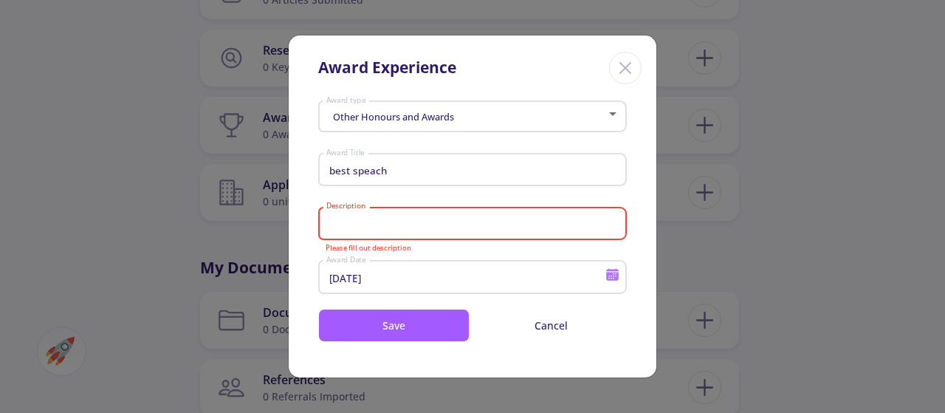
click at [385, 222] on input "Description" at bounding box center [475, 224] width 298 height 13
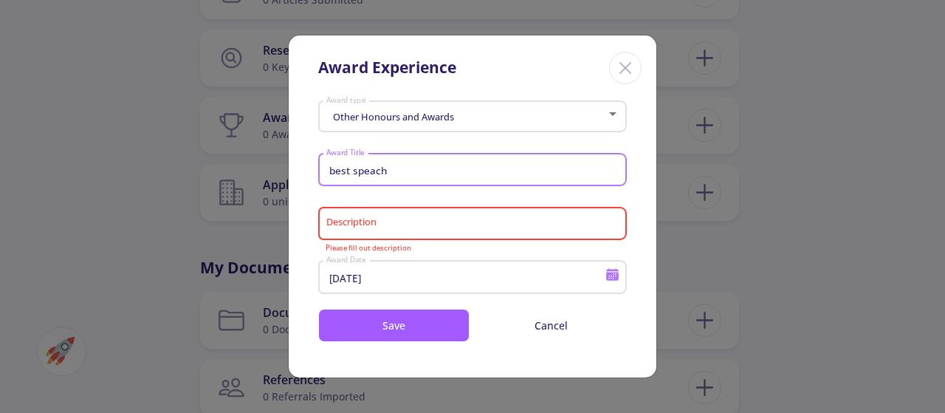
click at [371, 172] on input "best speach" at bounding box center [475, 170] width 298 height 13
type input "best speech"
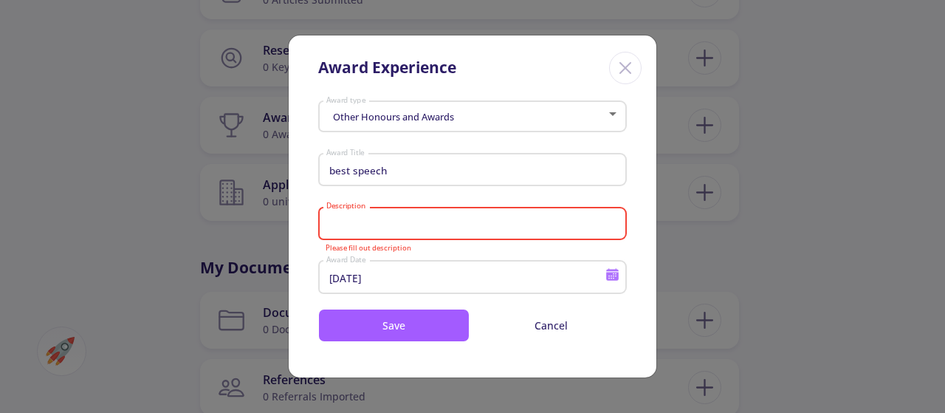
click at [369, 219] on input "Description" at bounding box center [475, 224] width 298 height 13
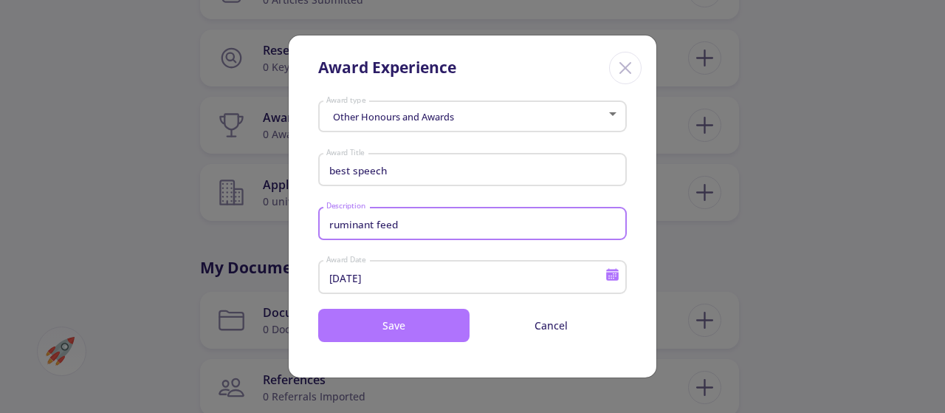
type input "ruminant feed"
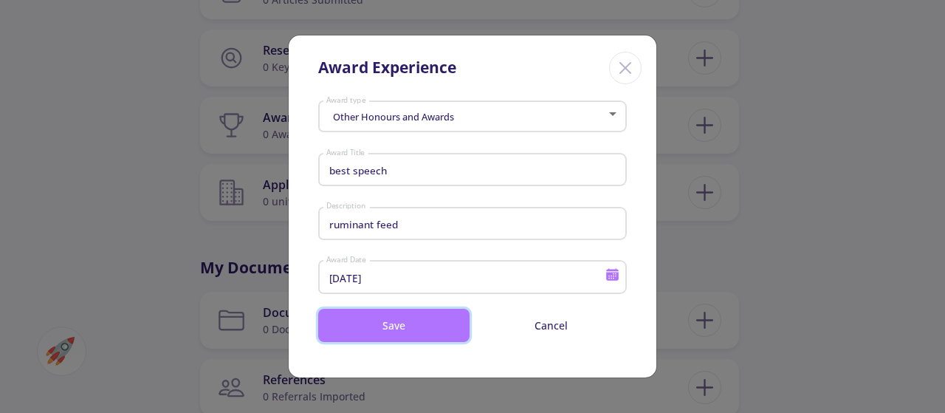
click at [406, 331] on button "Save" at bounding box center [393, 325] width 151 height 33
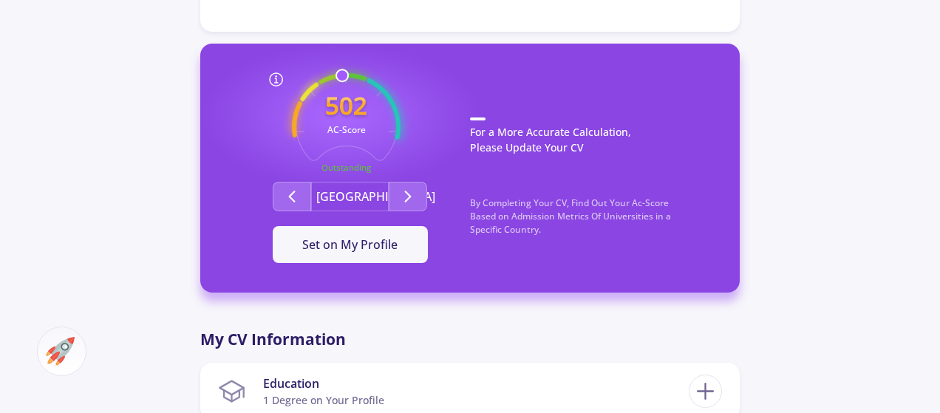
scroll to position [437, 0]
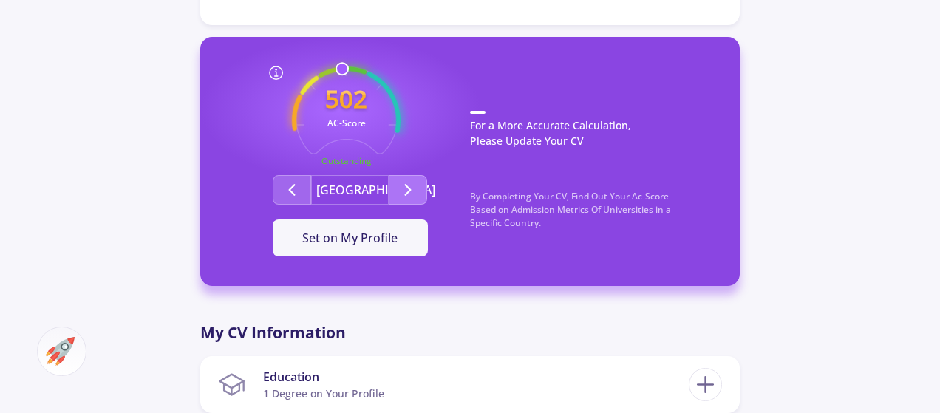
click at [406, 188] on icon "Second group" at bounding box center [408, 190] width 18 height 18
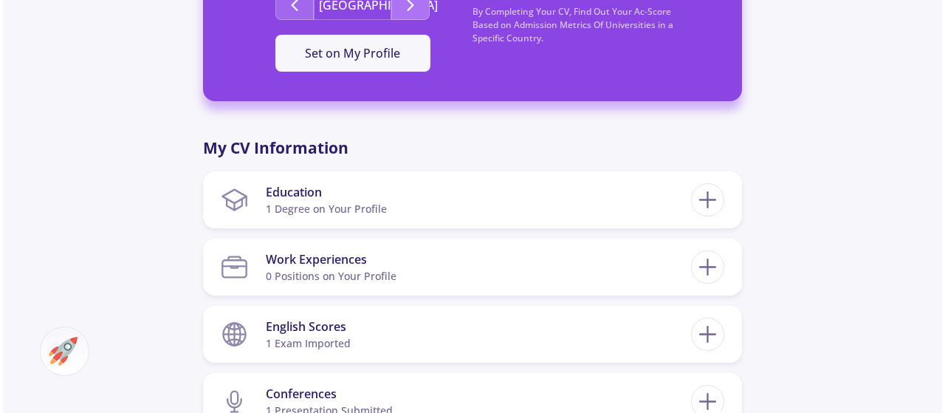
scroll to position [773, 0]
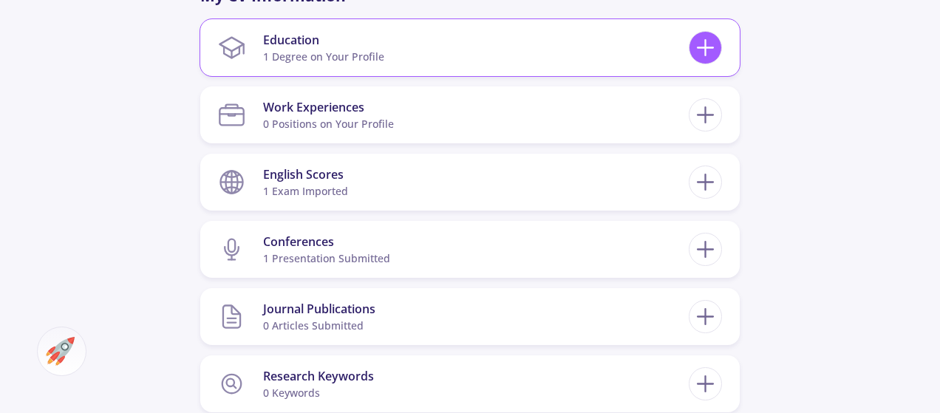
click at [718, 47] on icon at bounding box center [704, 47] width 27 height 27
checkbox input "false"
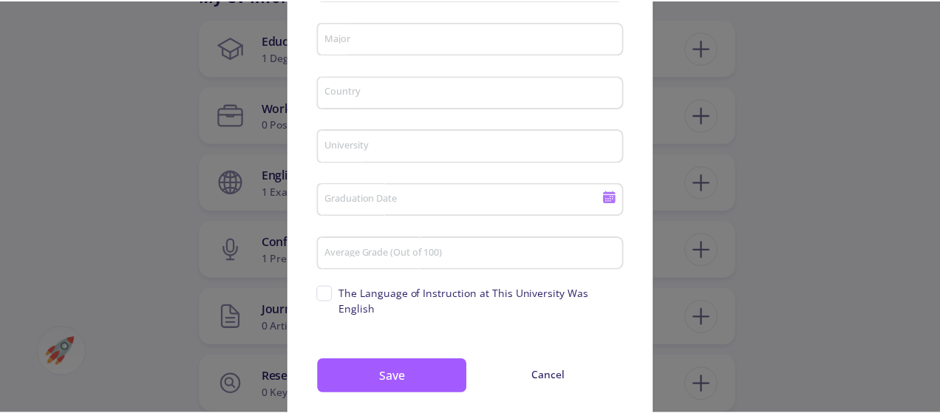
scroll to position [142, 0]
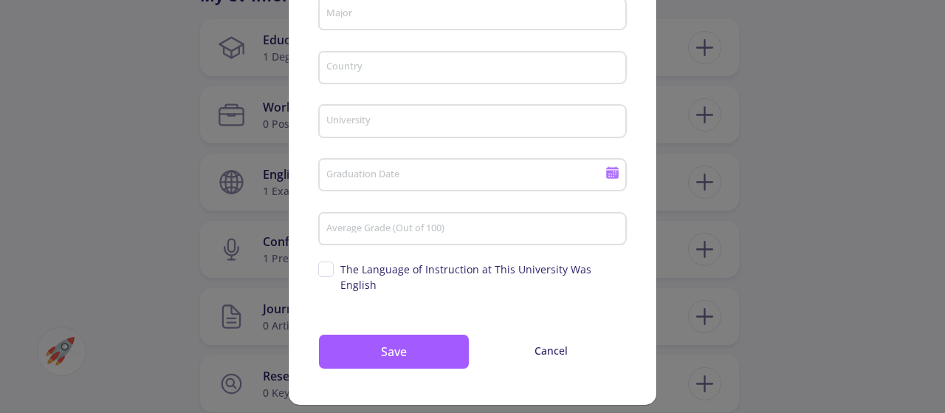
click at [677, 259] on div "Education Details Degree Major Country University Graduation Date Average Grade…" at bounding box center [472, 206] width 945 height 413
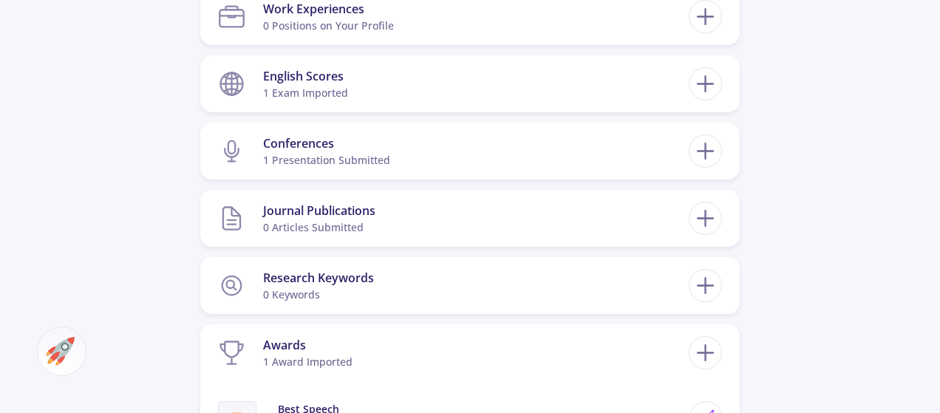
scroll to position [872, 0]
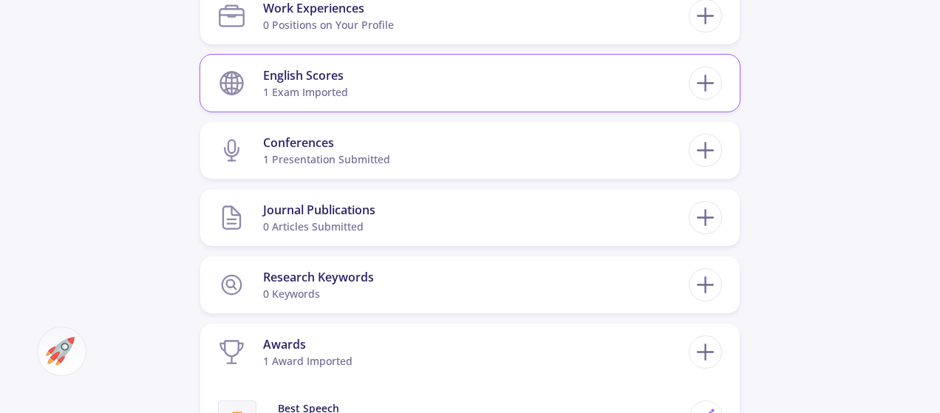
click at [442, 82] on section "English Scores 1 exam imported" at bounding box center [453, 83] width 471 height 45
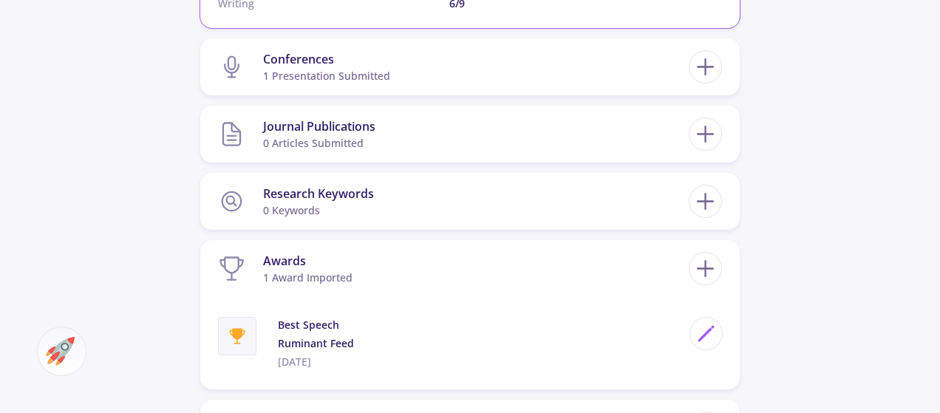
scroll to position [1146, 0]
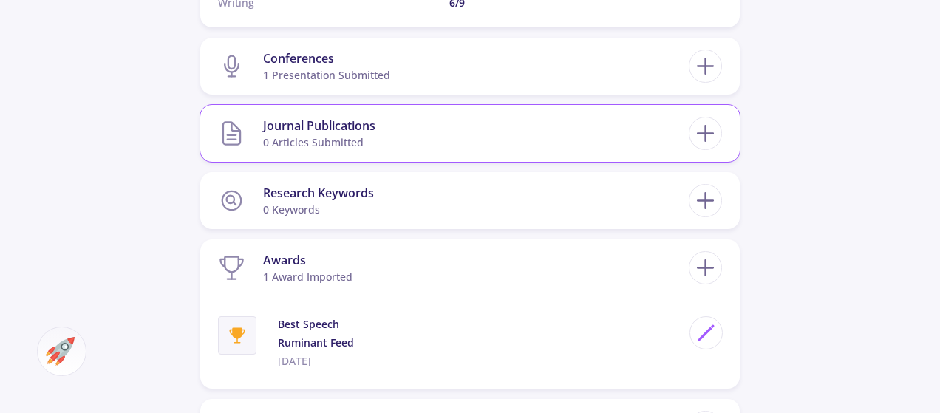
click at [418, 128] on section "Journal Publications 0 articles submitted" at bounding box center [453, 133] width 471 height 45
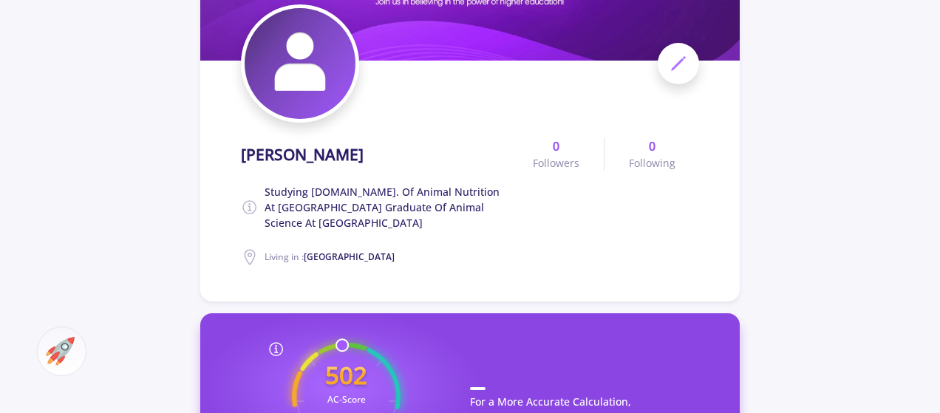
scroll to position [0, 0]
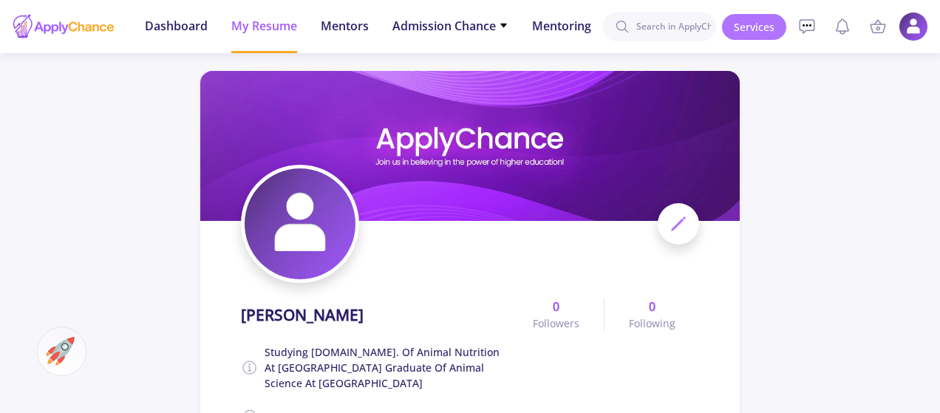
click at [758, 20] on link "Services" at bounding box center [754, 27] width 64 height 26
